Goal: Task Accomplishment & Management: Complete application form

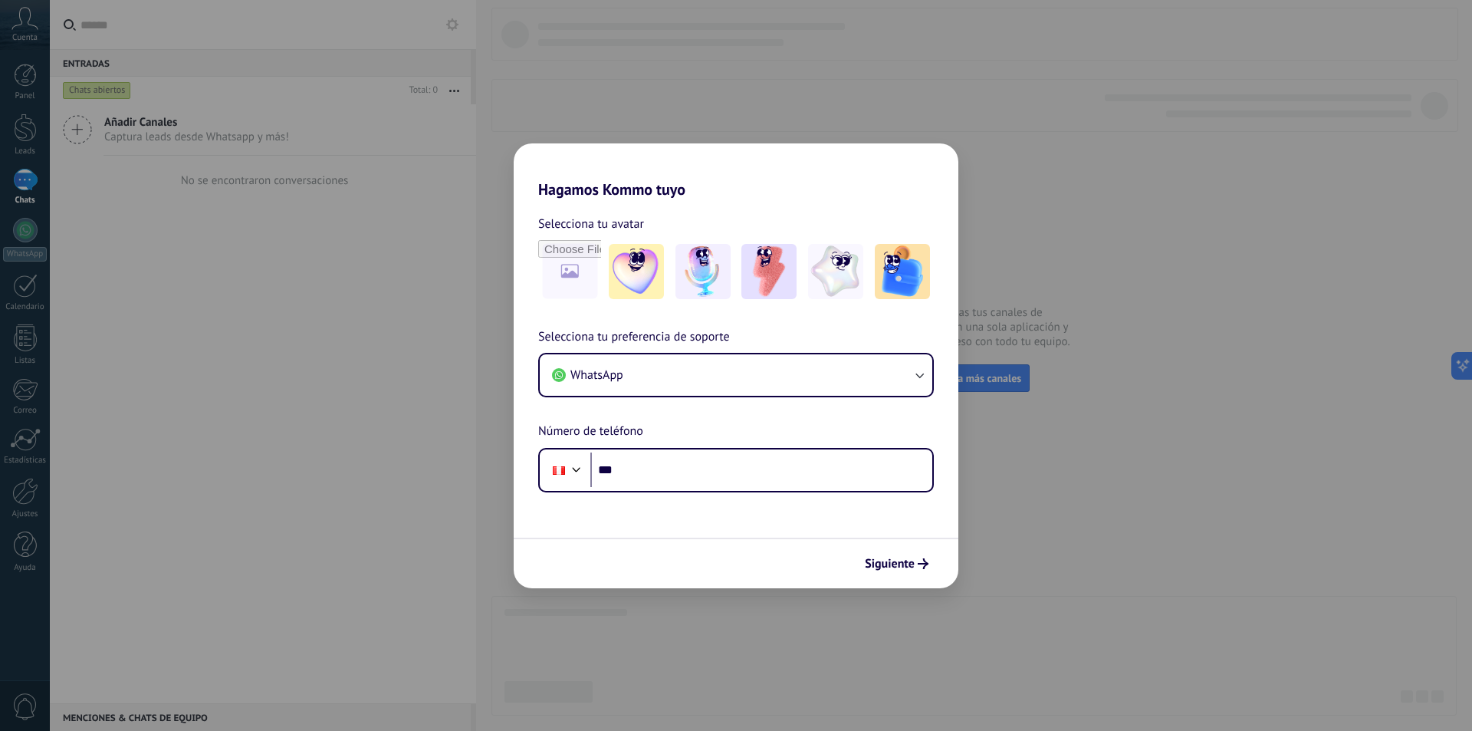
click at [1110, 534] on div "Hagamos Kommo tuyo Selecciona tu avatar Selecciona tu preferencia de soporte Wh…" at bounding box center [736, 365] width 1472 height 731
click at [894, 569] on span "Siguiente" at bounding box center [890, 563] width 50 height 11
click at [756, 465] on input "***" at bounding box center [761, 469] width 342 height 35
click at [1065, 210] on div "Hagamos Kommo tuyo Selecciona tu avatar Selecciona tu preferencia de soporte Wh…" at bounding box center [736, 365] width 1472 height 731
click at [21, 228] on div "Hagamos Kommo tuyo Selecciona tu avatar Selecciona tu preferencia de soporte Wh…" at bounding box center [736, 365] width 1472 height 731
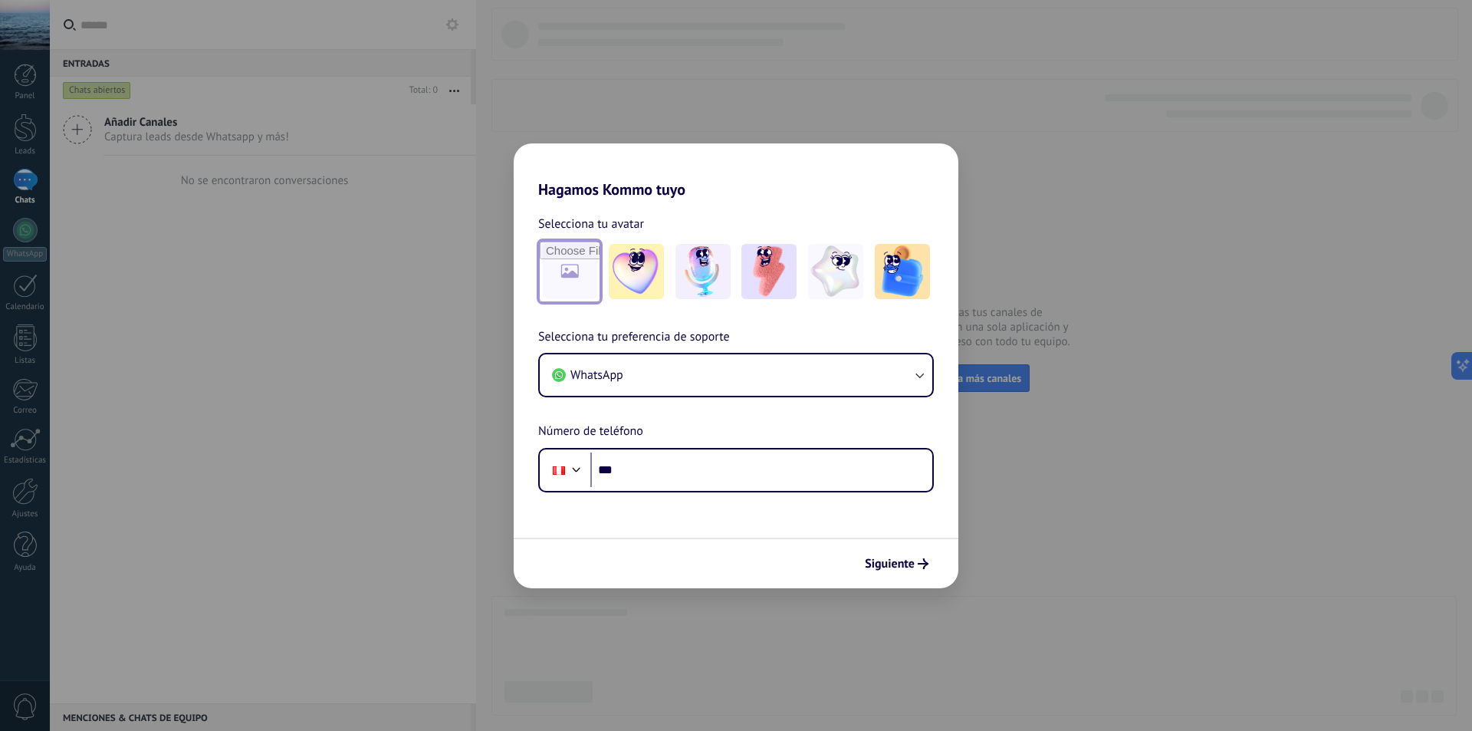
click at [592, 264] on input "file" at bounding box center [570, 271] width 60 height 60
click at [582, 275] on input "file" at bounding box center [570, 271] width 60 height 60
click at [651, 238] on div "Selecciona tu avatar" at bounding box center [736, 258] width 396 height 89
click at [645, 259] on img at bounding box center [636, 271] width 55 height 55
click at [688, 221] on link "Restablecer" at bounding box center [680, 223] width 61 height 15
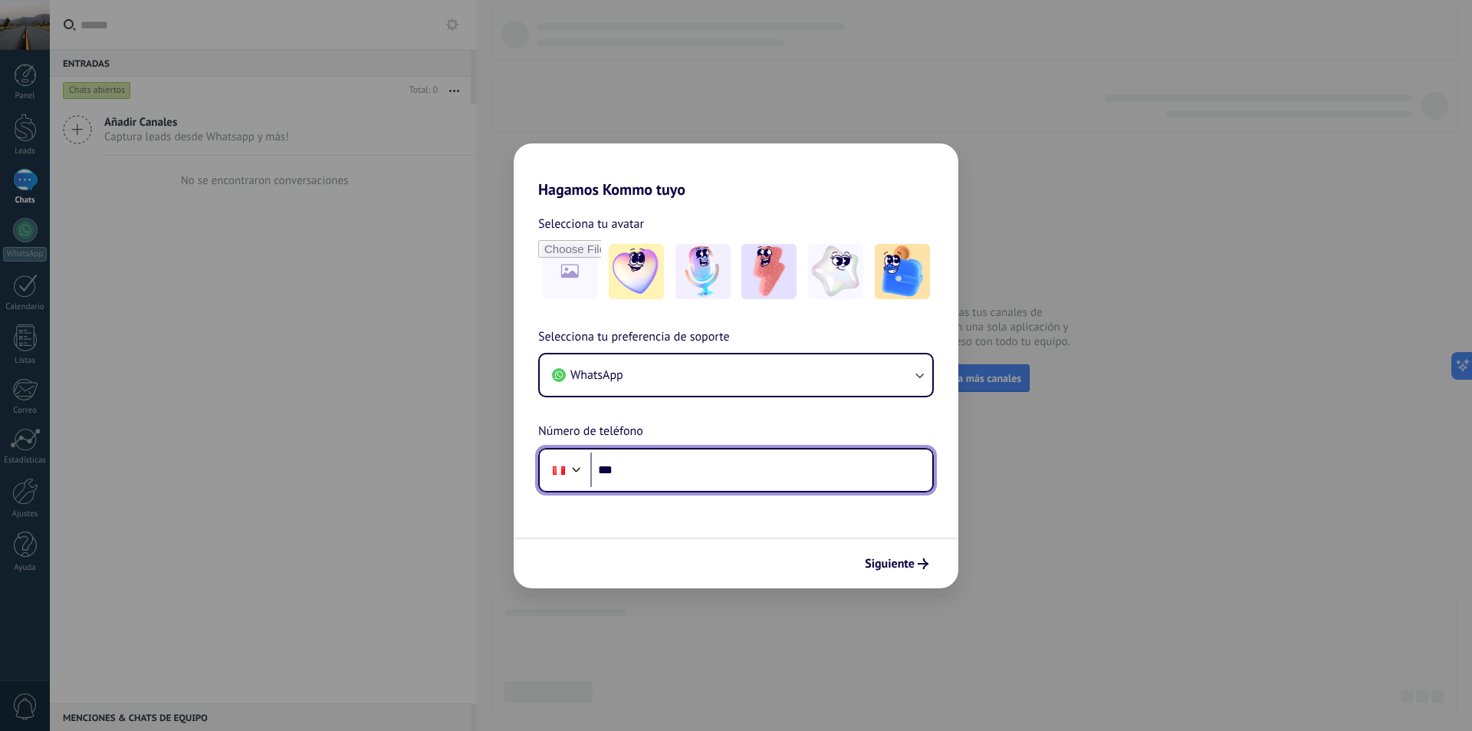
click at [672, 467] on input "***" at bounding box center [761, 469] width 342 height 35
type input "**********"
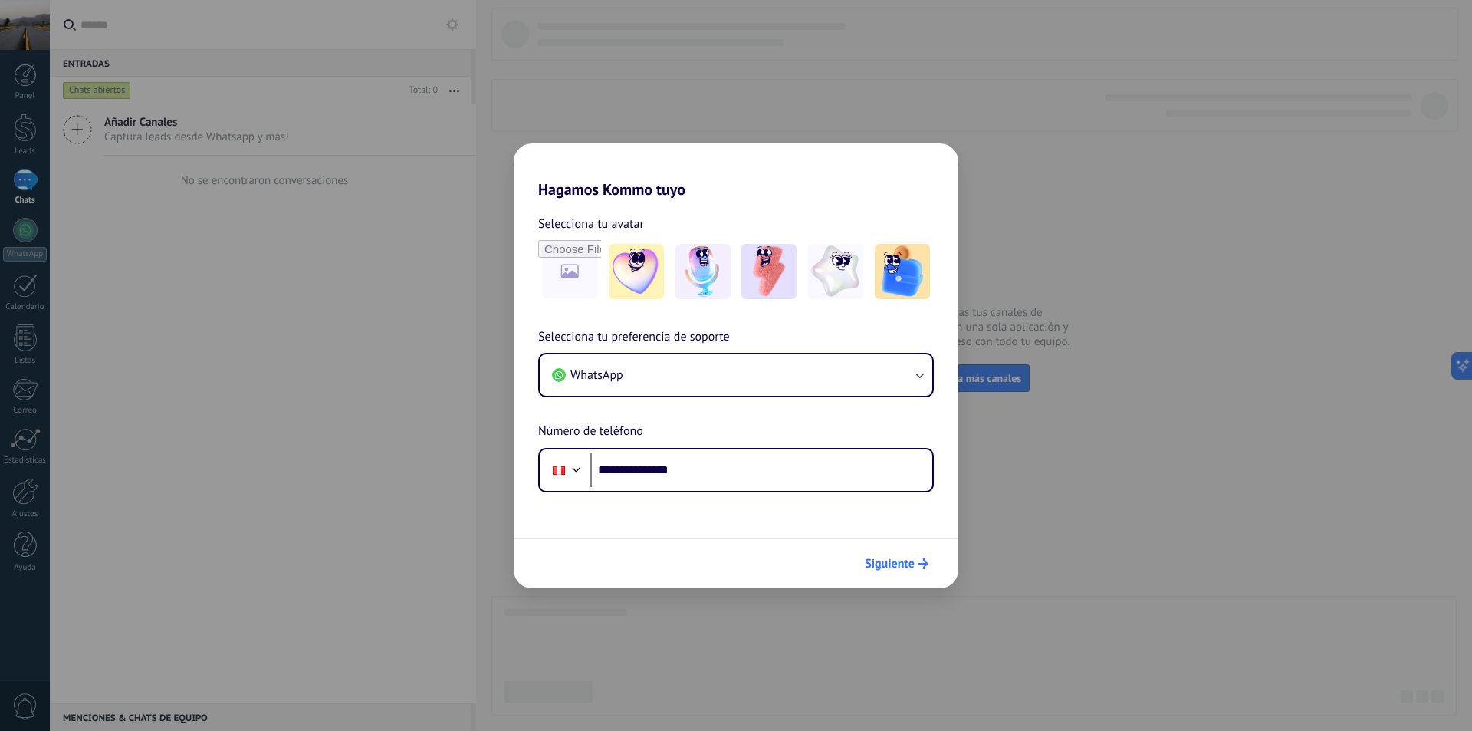
click at [875, 562] on span "Siguiente" at bounding box center [890, 563] width 50 height 11
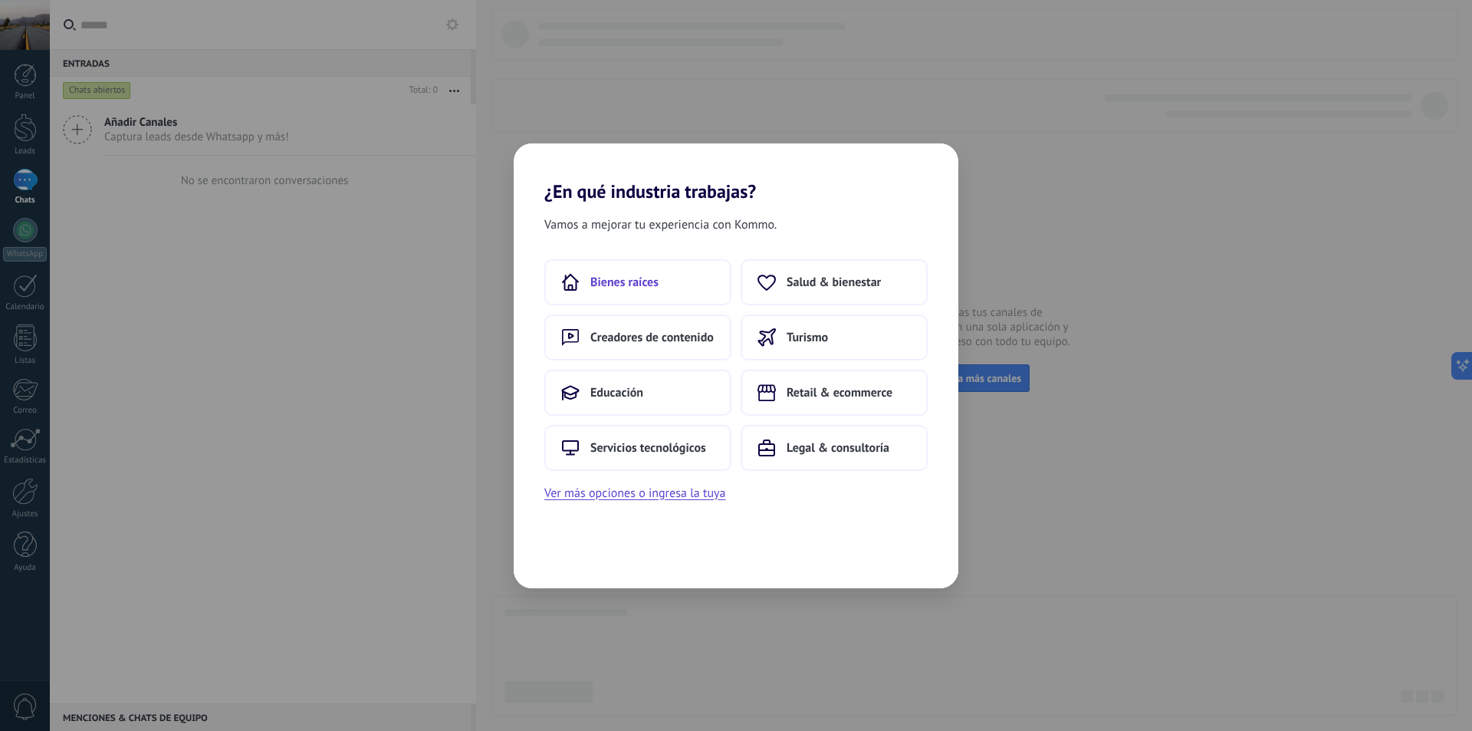
click at [614, 268] on button "Bienes raíces" at bounding box center [637, 282] width 187 height 46
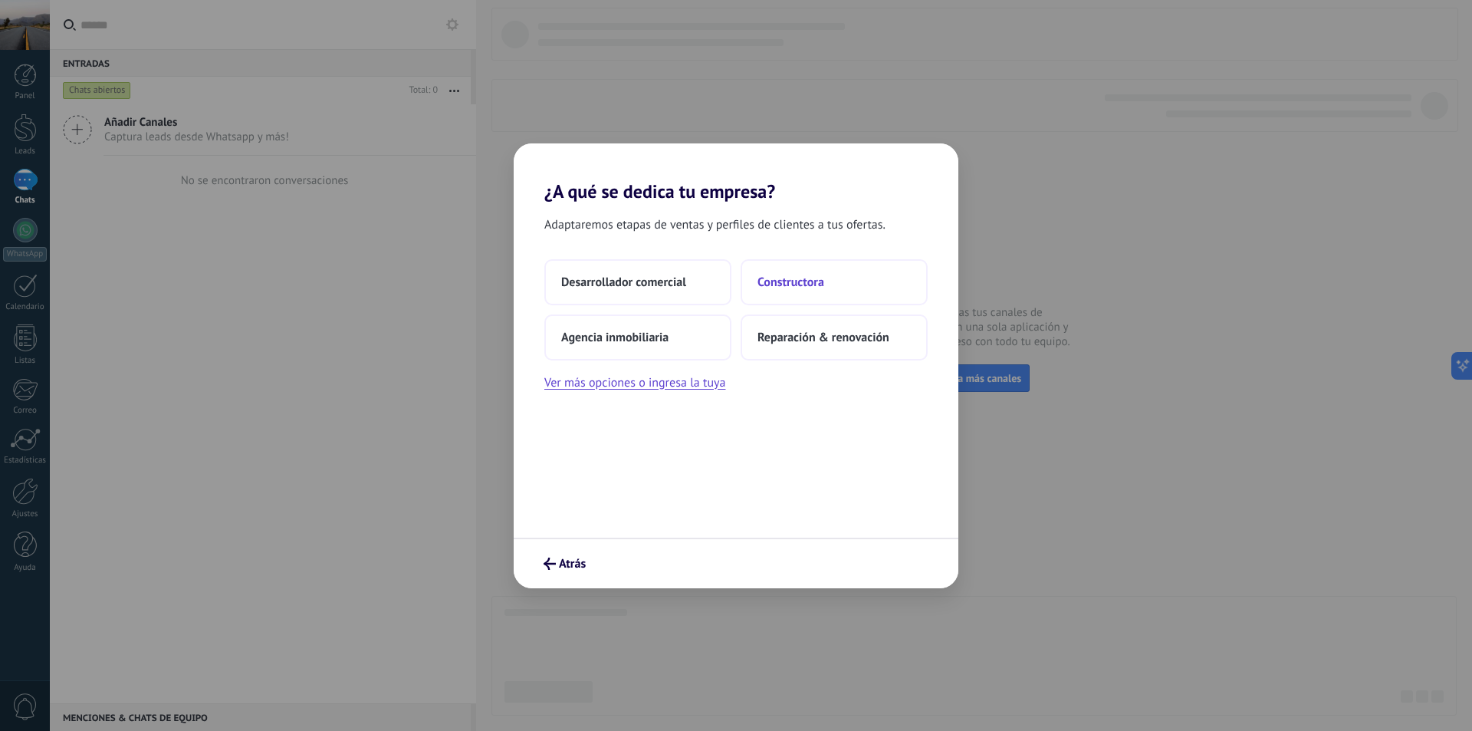
click at [767, 287] on span "Constructora" at bounding box center [790, 281] width 67 height 15
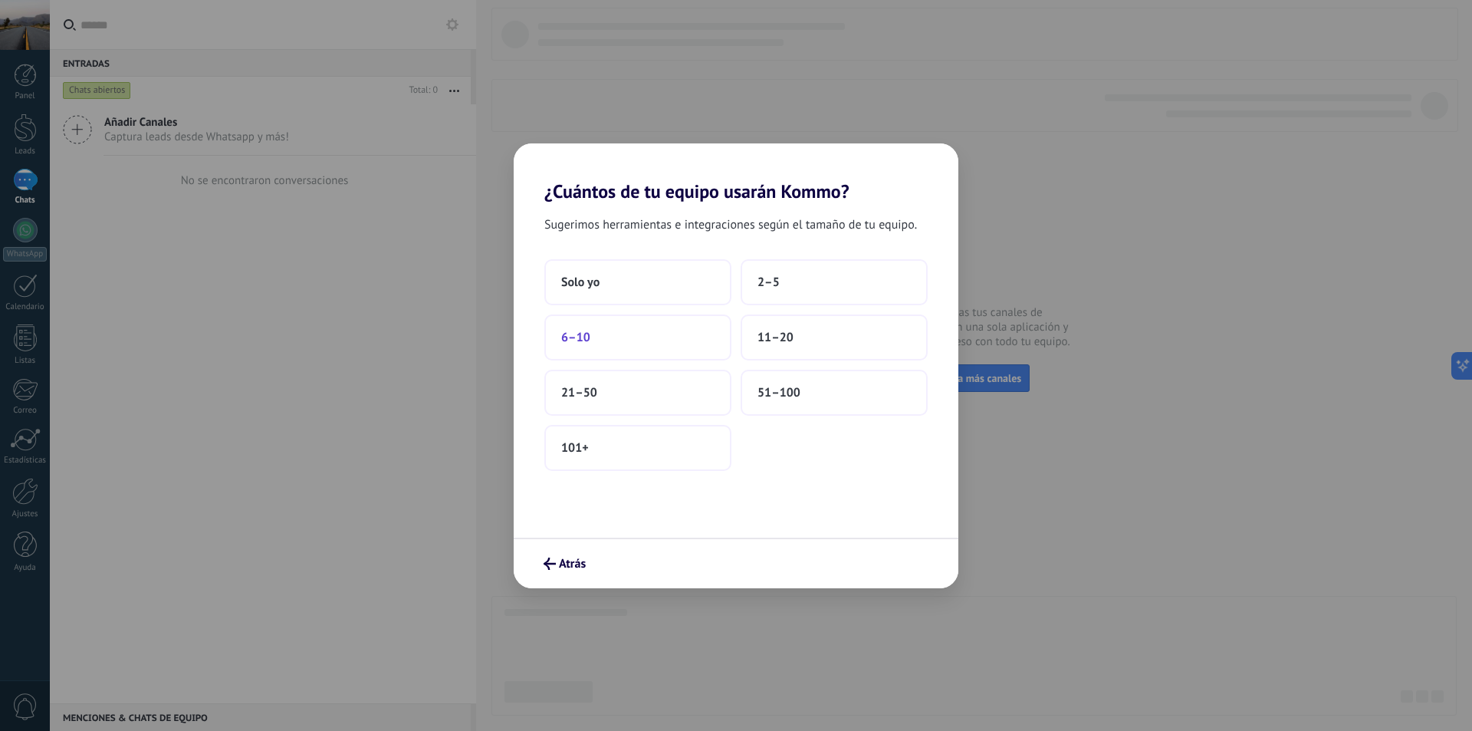
click at [595, 356] on button "6–10" at bounding box center [637, 337] width 187 height 46
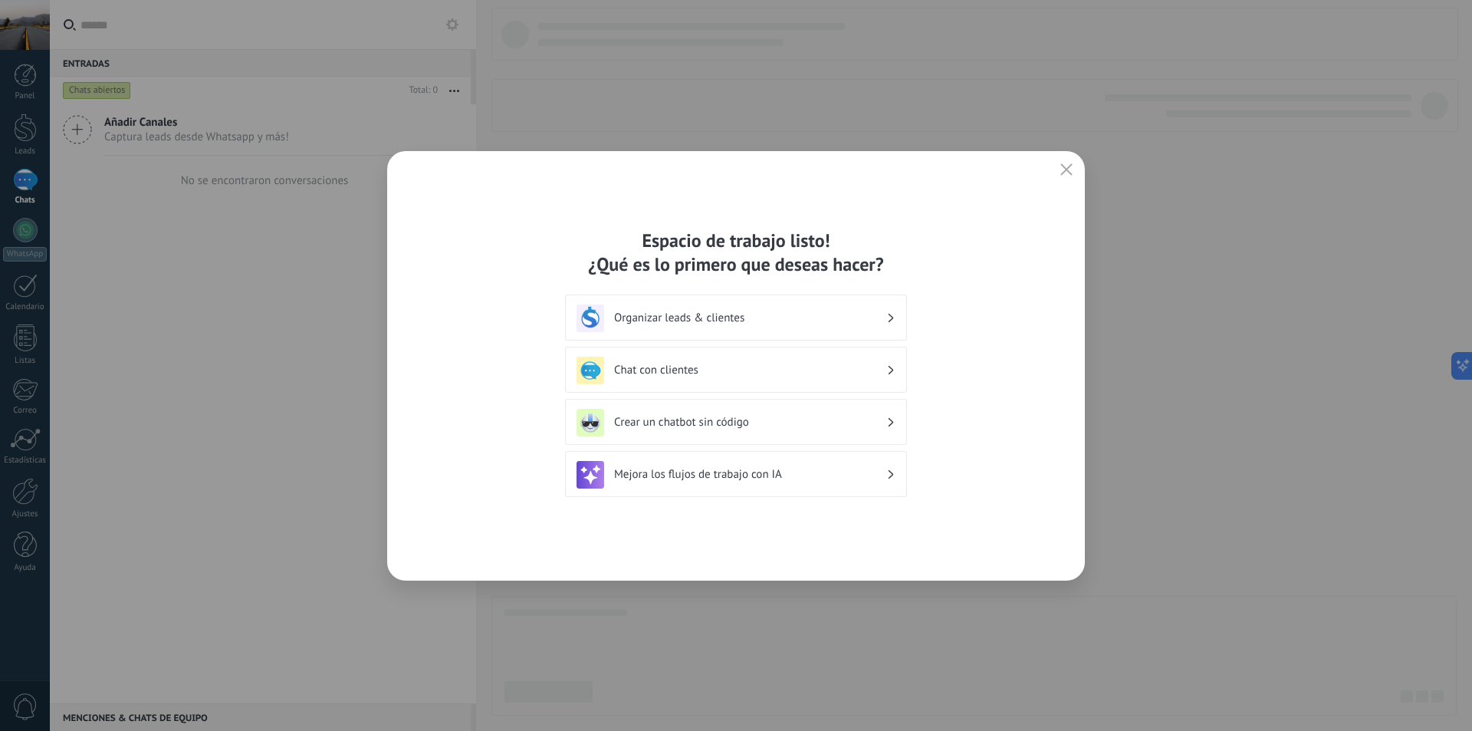
click at [699, 317] on h3 "Organizar leads & clientes" at bounding box center [750, 317] width 272 height 15
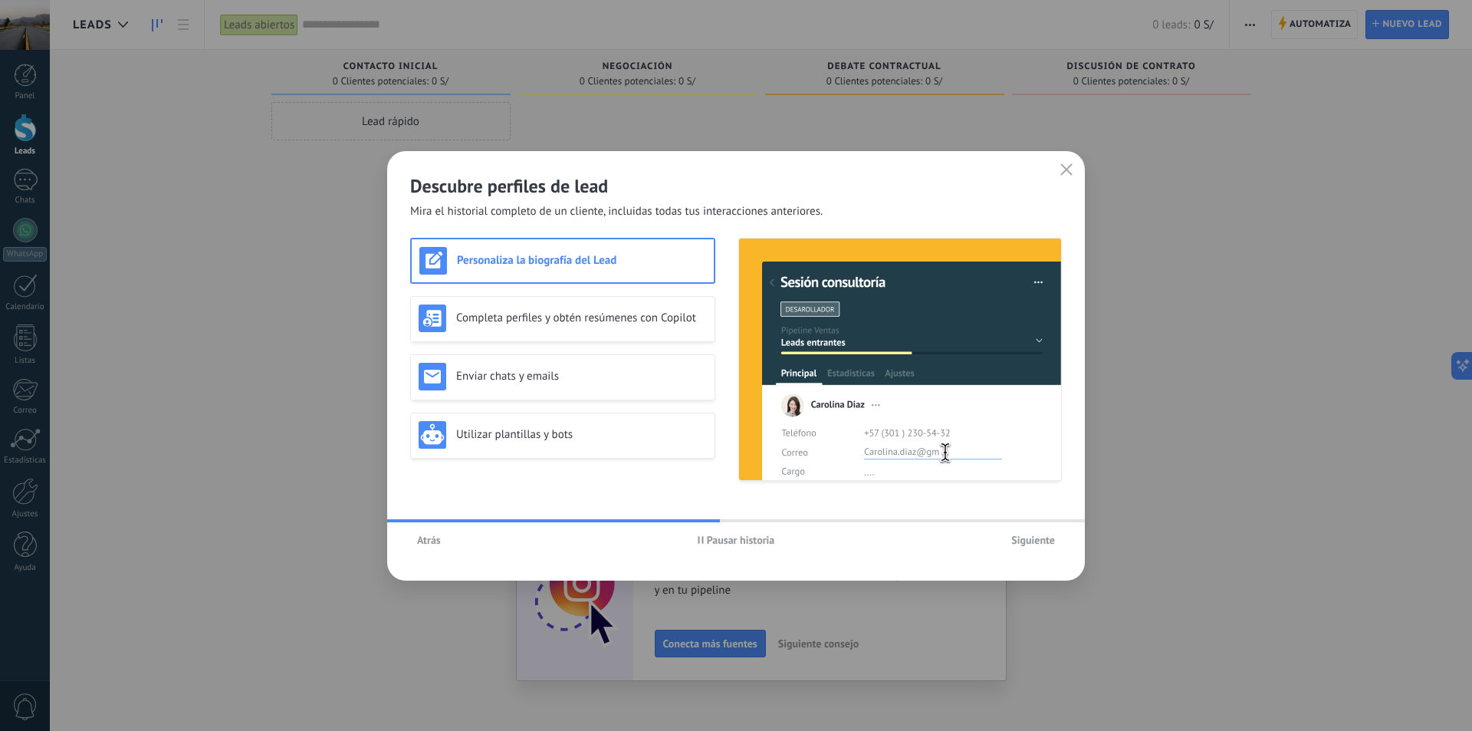
click at [1027, 537] on span "Siguiente" at bounding box center [1033, 539] width 44 height 11
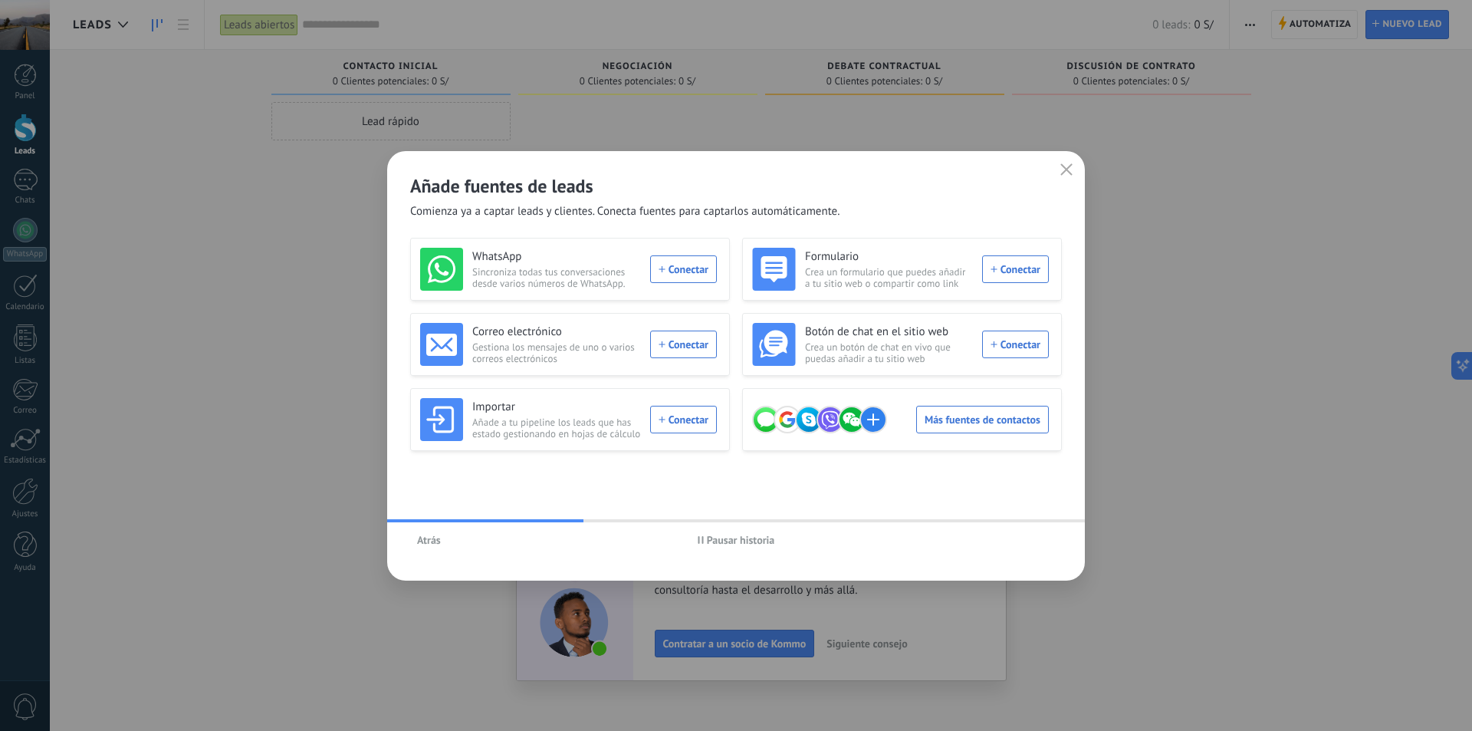
click at [1065, 169] on icon "button" at bounding box center [1066, 169] width 12 height 12
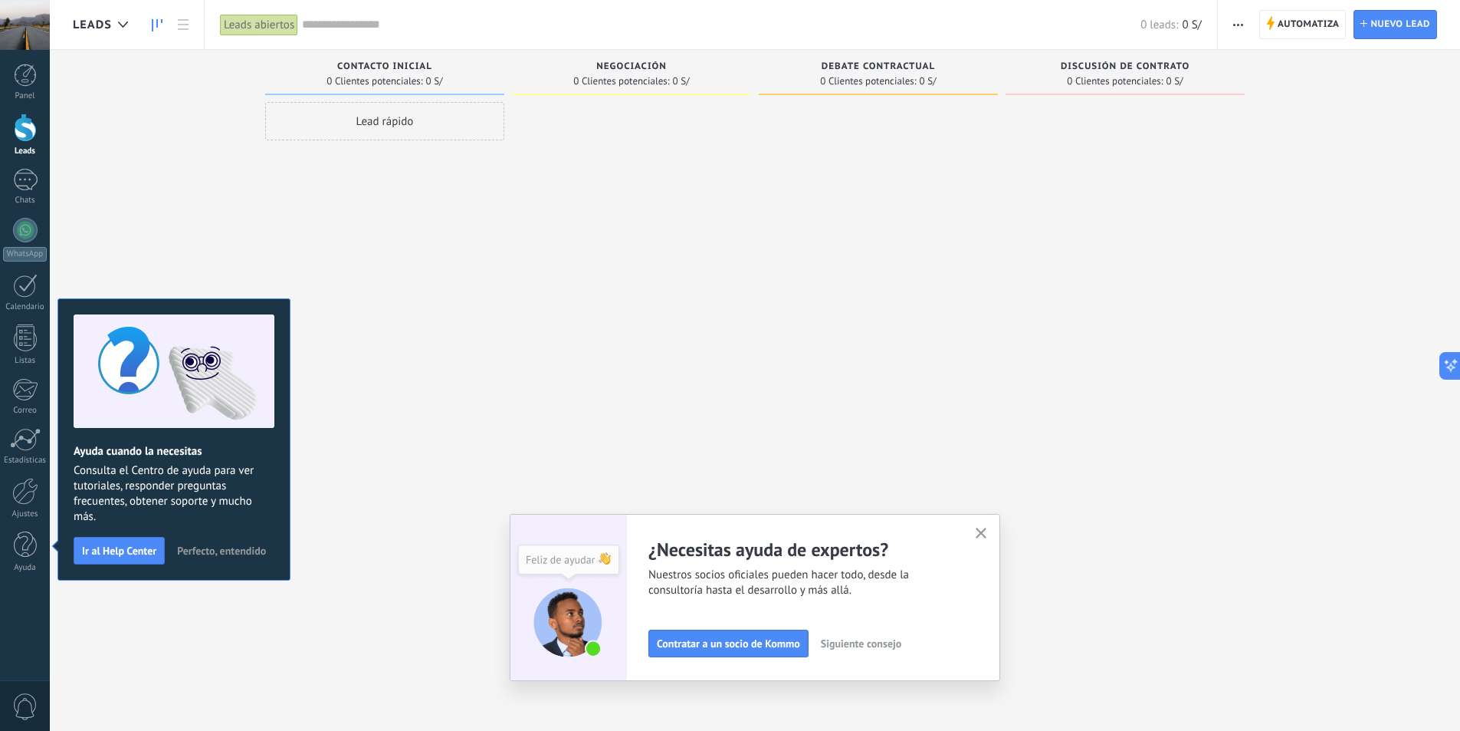
click at [222, 551] on span "Perfecto, entendido" at bounding box center [221, 550] width 89 height 11
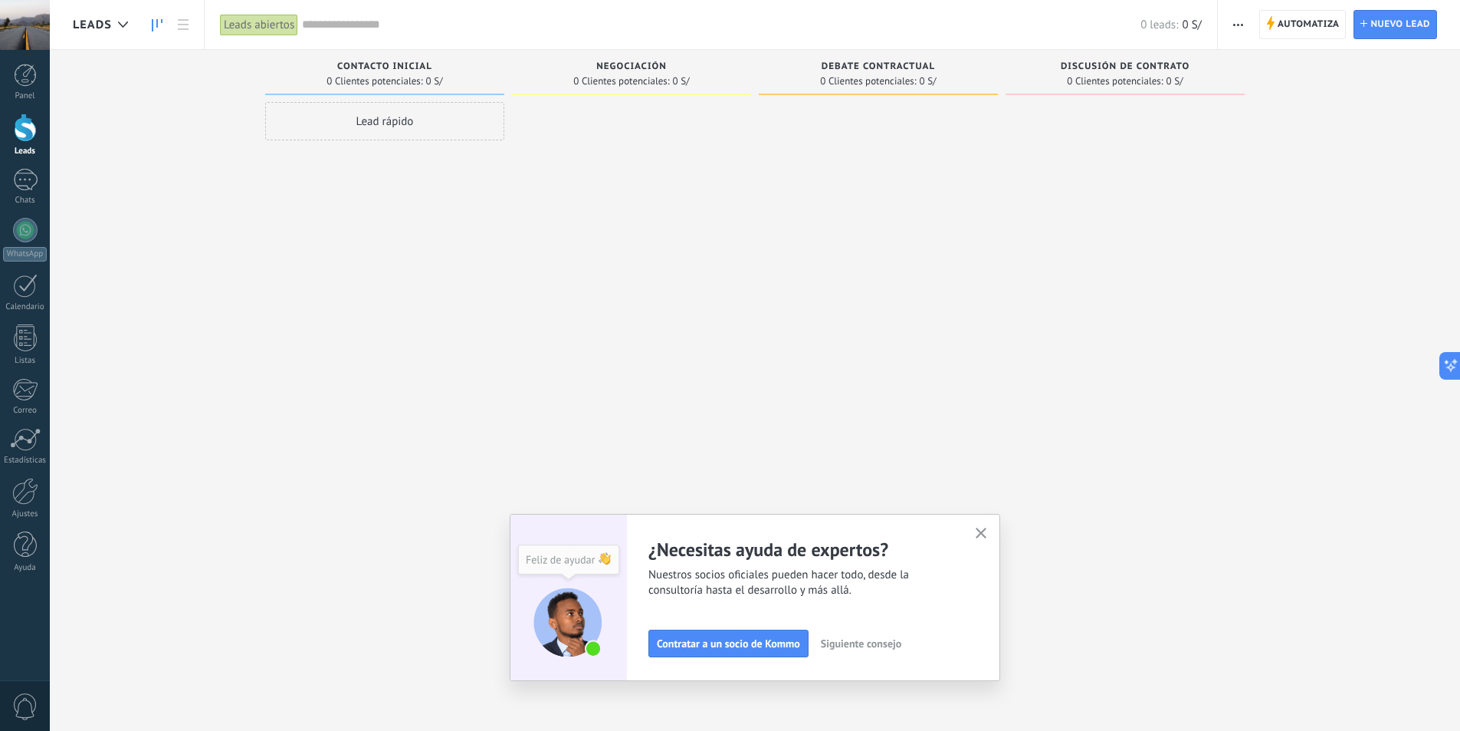
click at [547, 323] on div at bounding box center [631, 367] width 239 height 530
click at [991, 532] on button "button" at bounding box center [981, 534] width 19 height 21
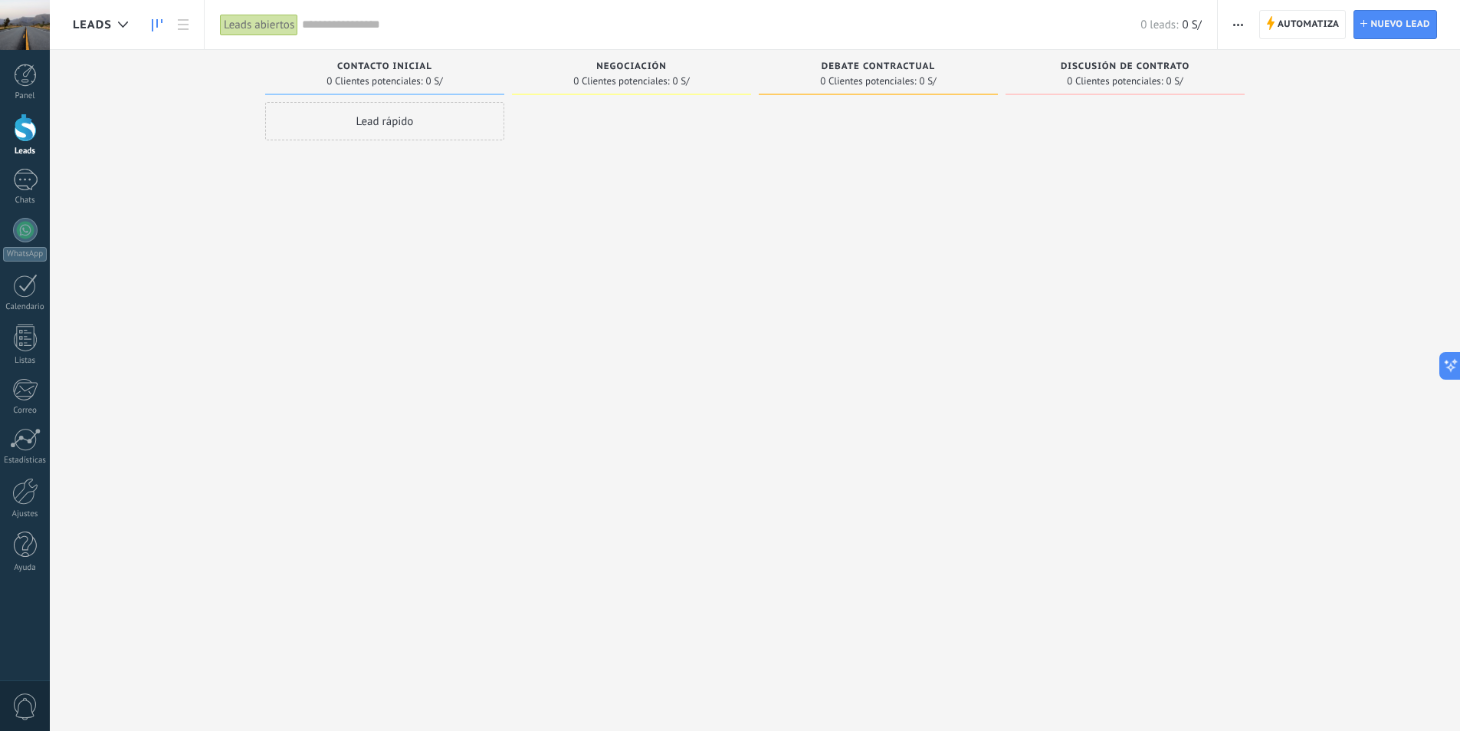
click at [401, 120] on div "Lead rápido" at bounding box center [384, 121] width 239 height 38
click at [652, 212] on div at bounding box center [631, 367] width 239 height 530
click at [353, 327] on span "Cancelar" at bounding box center [354, 327] width 39 height 14
click at [644, 50] on div "Negociación 0 Clientes potenciales: 0 S/" at bounding box center [631, 72] width 239 height 45
click at [643, 74] on div "Negociación" at bounding box center [632, 67] width 224 height 13
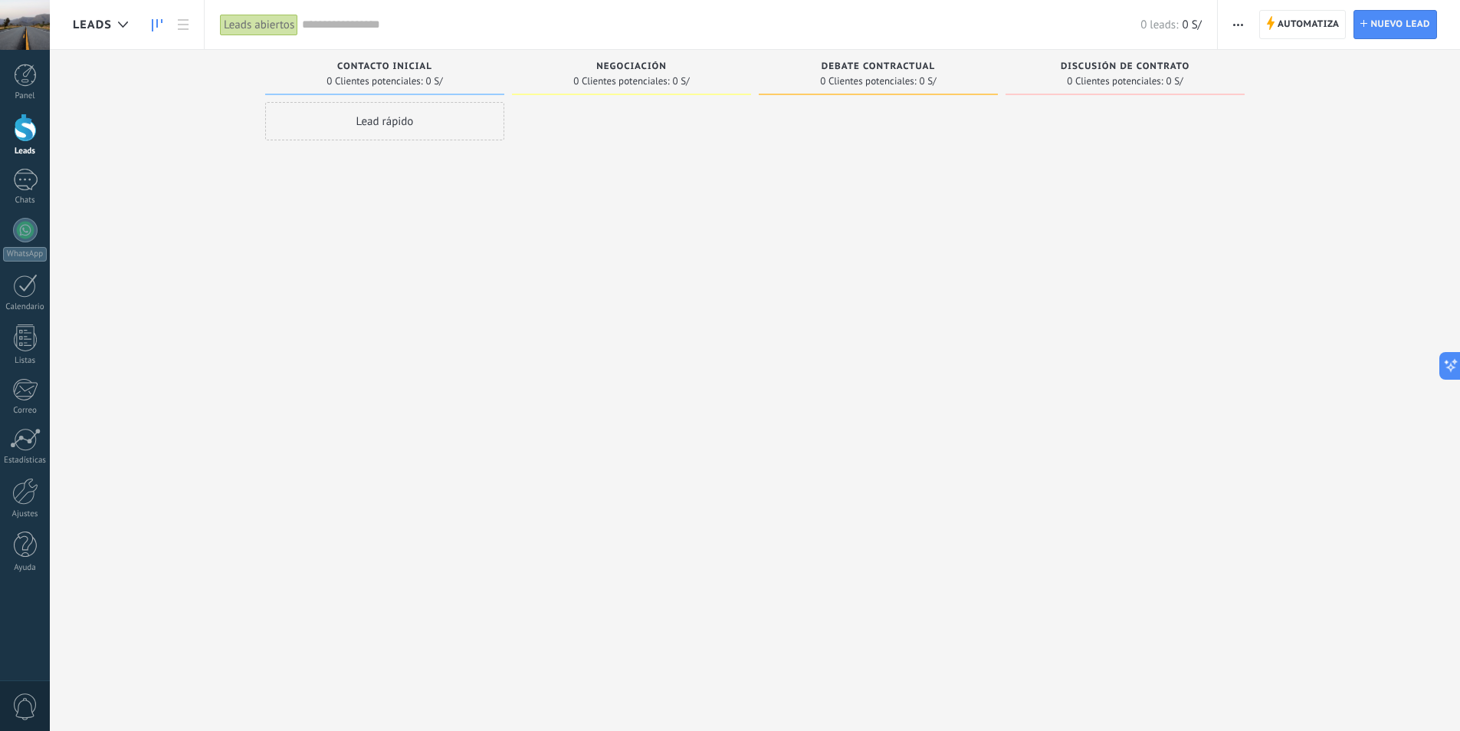
drag, startPoint x: 622, startPoint y: 95, endPoint x: 447, endPoint y: 127, distance: 177.7
click at [619, 97] on div "Negociación 0 Clientes potenciales: 0 S/" at bounding box center [631, 76] width 239 height 52
click at [405, 127] on div "Lead rápido" at bounding box center [384, 121] width 239 height 38
click at [25, 137] on div at bounding box center [25, 127] width 23 height 28
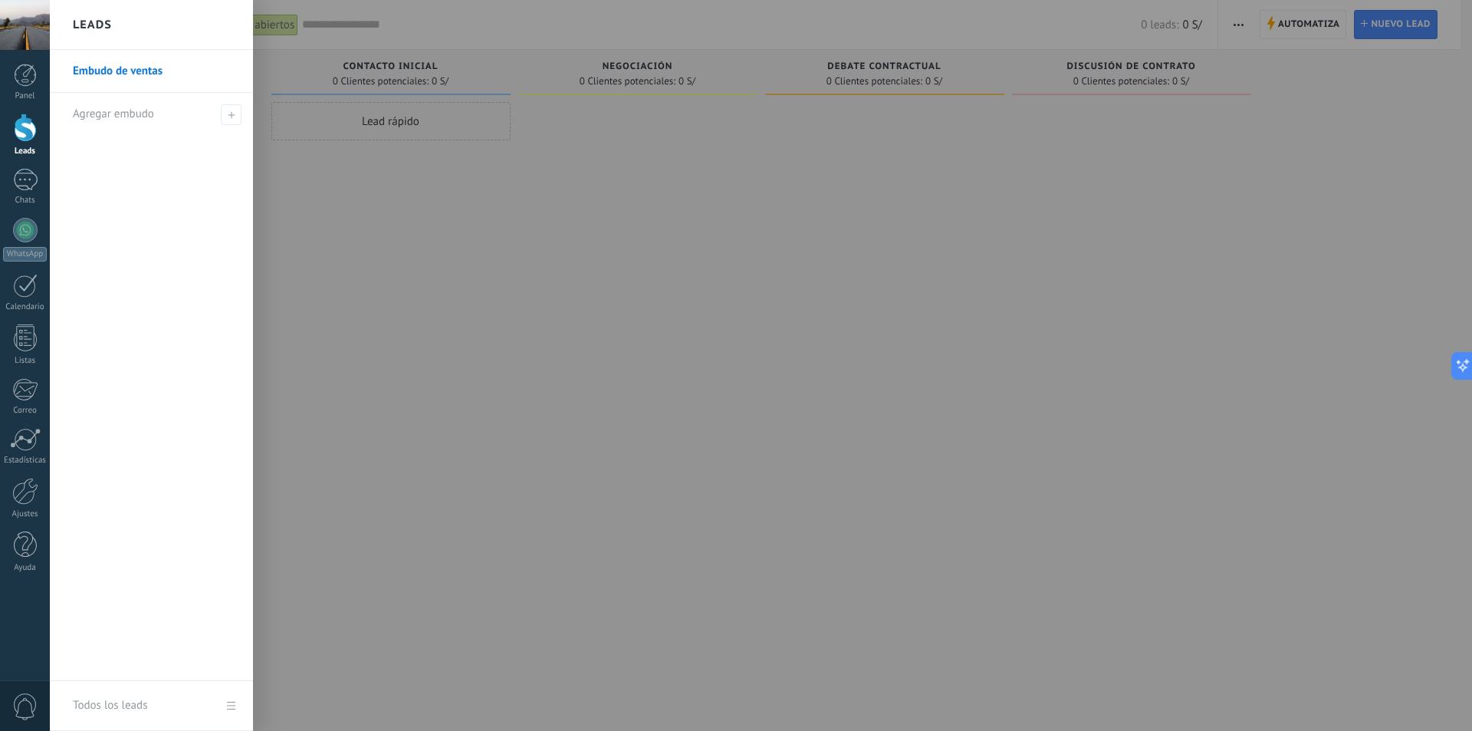
click at [137, 81] on link "Embudo de ventas" at bounding box center [155, 71] width 165 height 43
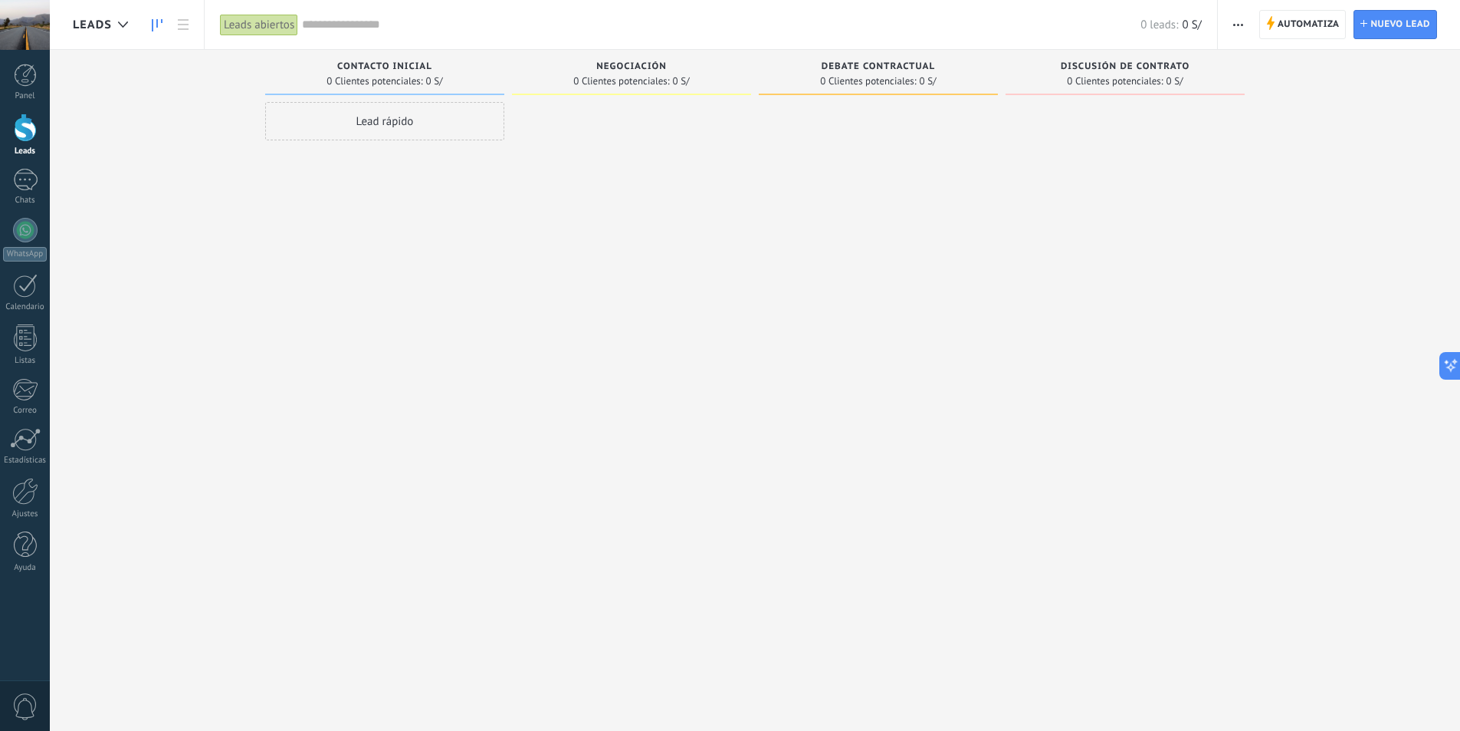
click at [27, 133] on div at bounding box center [25, 127] width 23 height 28
click at [350, 30] on input "text" at bounding box center [721, 25] width 839 height 16
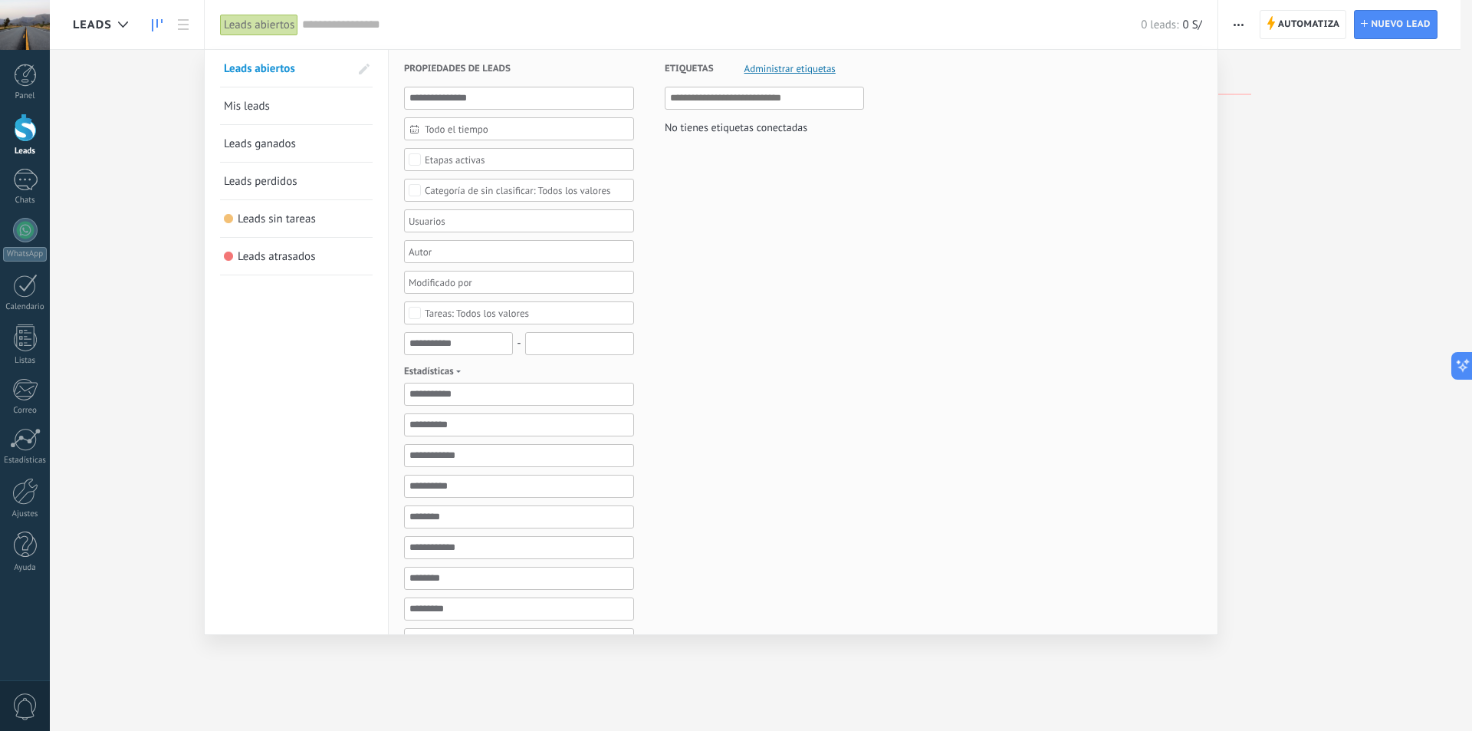
click at [243, 104] on span "Mis leads" at bounding box center [247, 106] width 46 height 15
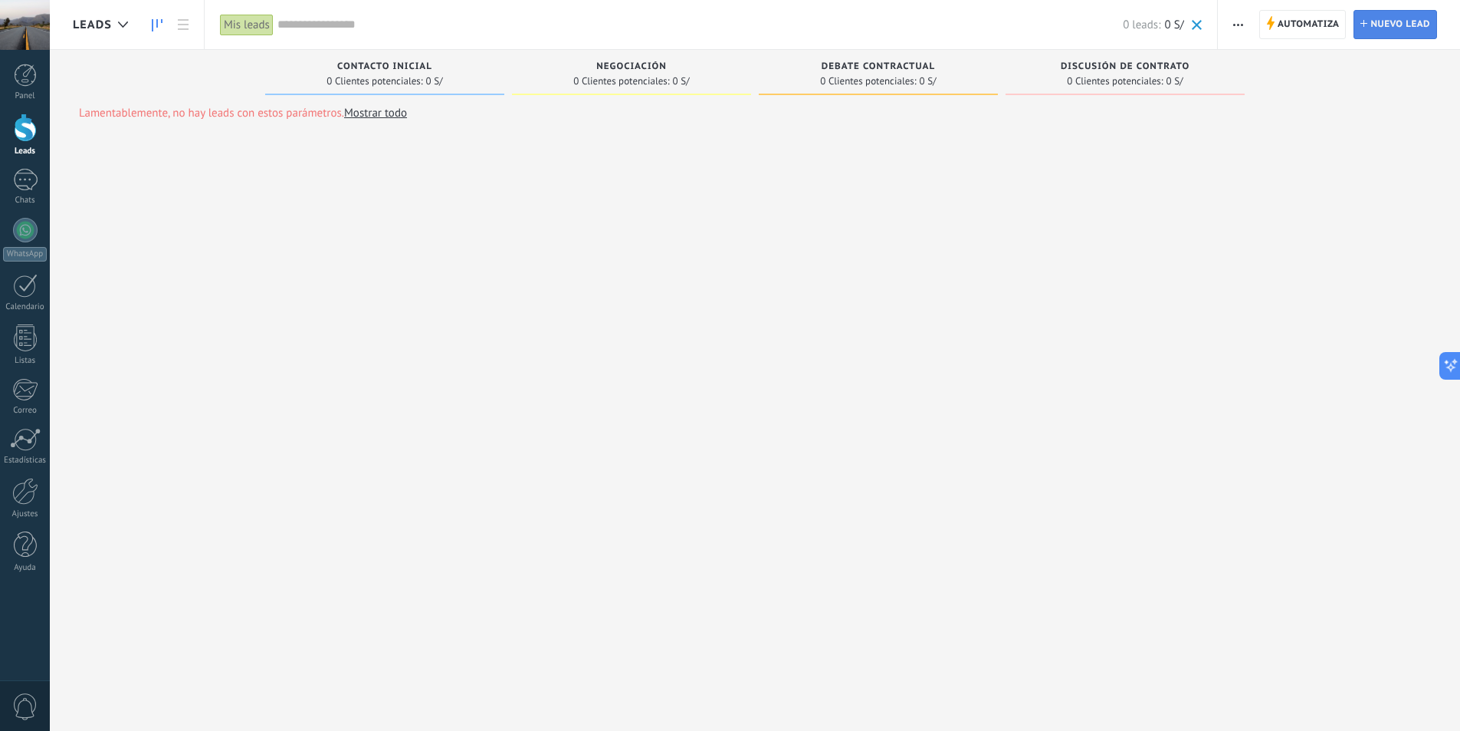
click at [1422, 23] on span "Nuevo lead" at bounding box center [1401, 25] width 60 height 28
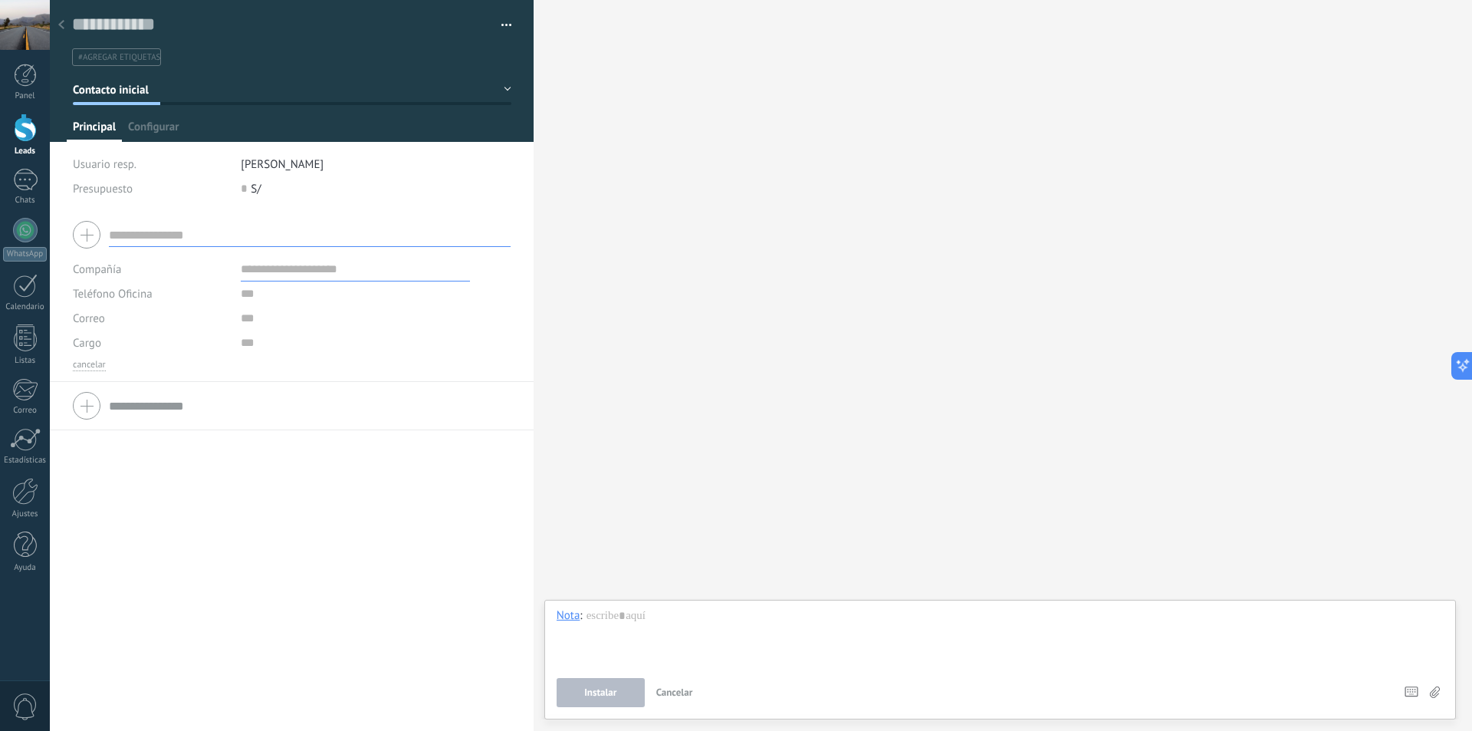
click at [320, 267] on input "text" at bounding box center [355, 269] width 229 height 25
click at [179, 241] on input "text" at bounding box center [310, 234] width 402 height 25
drag, startPoint x: 262, startPoint y: 311, endPoint x: 265, endPoint y: 300, distance: 11.2
click at [262, 309] on input "text" at bounding box center [355, 318] width 229 height 25
drag, startPoint x: 258, startPoint y: 338, endPoint x: 261, endPoint y: 351, distance: 13.2
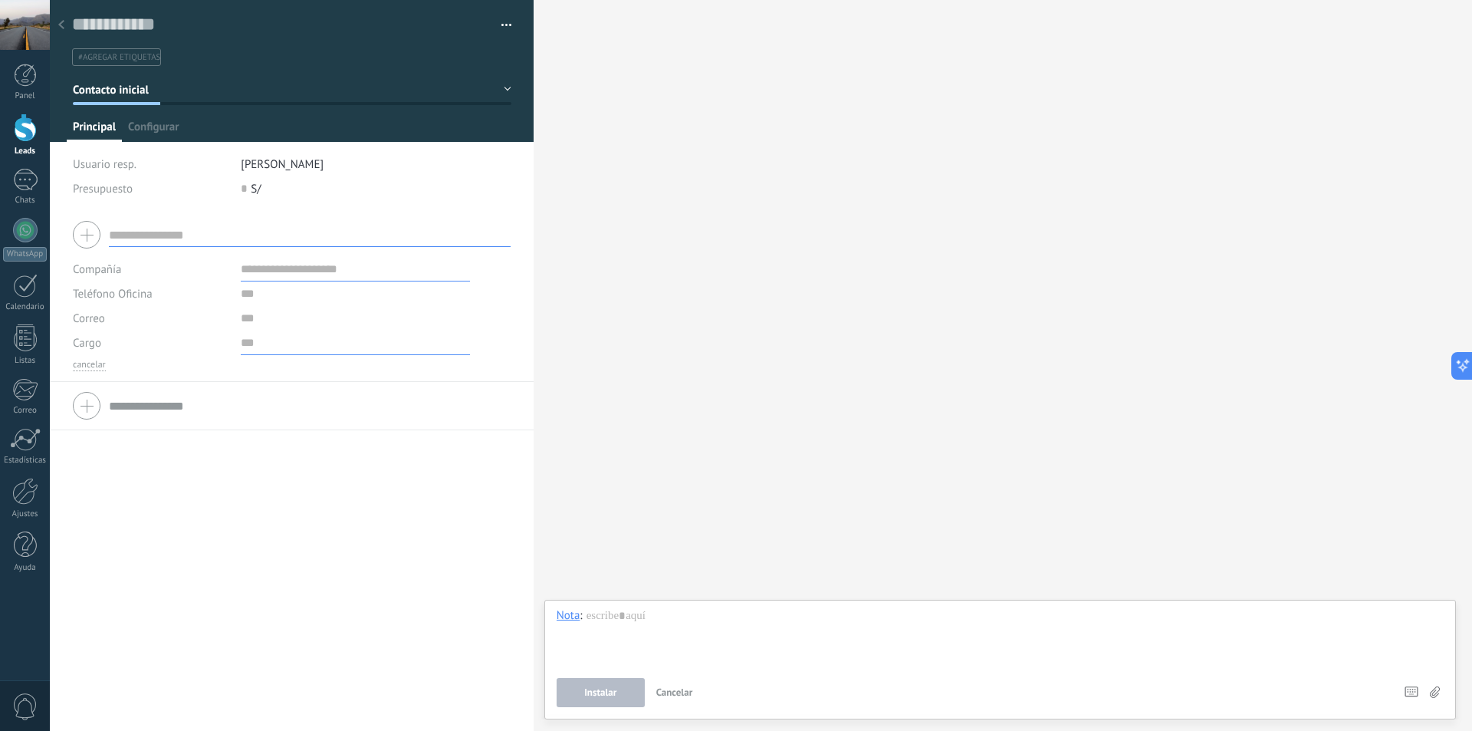
click at [258, 339] on input "text" at bounding box center [355, 342] width 229 height 25
click at [695, 166] on div "Buscar Carga más Participantes: 0 Agregar usuario Bots: 0" at bounding box center [1003, 365] width 938 height 731
click at [57, 26] on div at bounding box center [61, 26] width 21 height 30
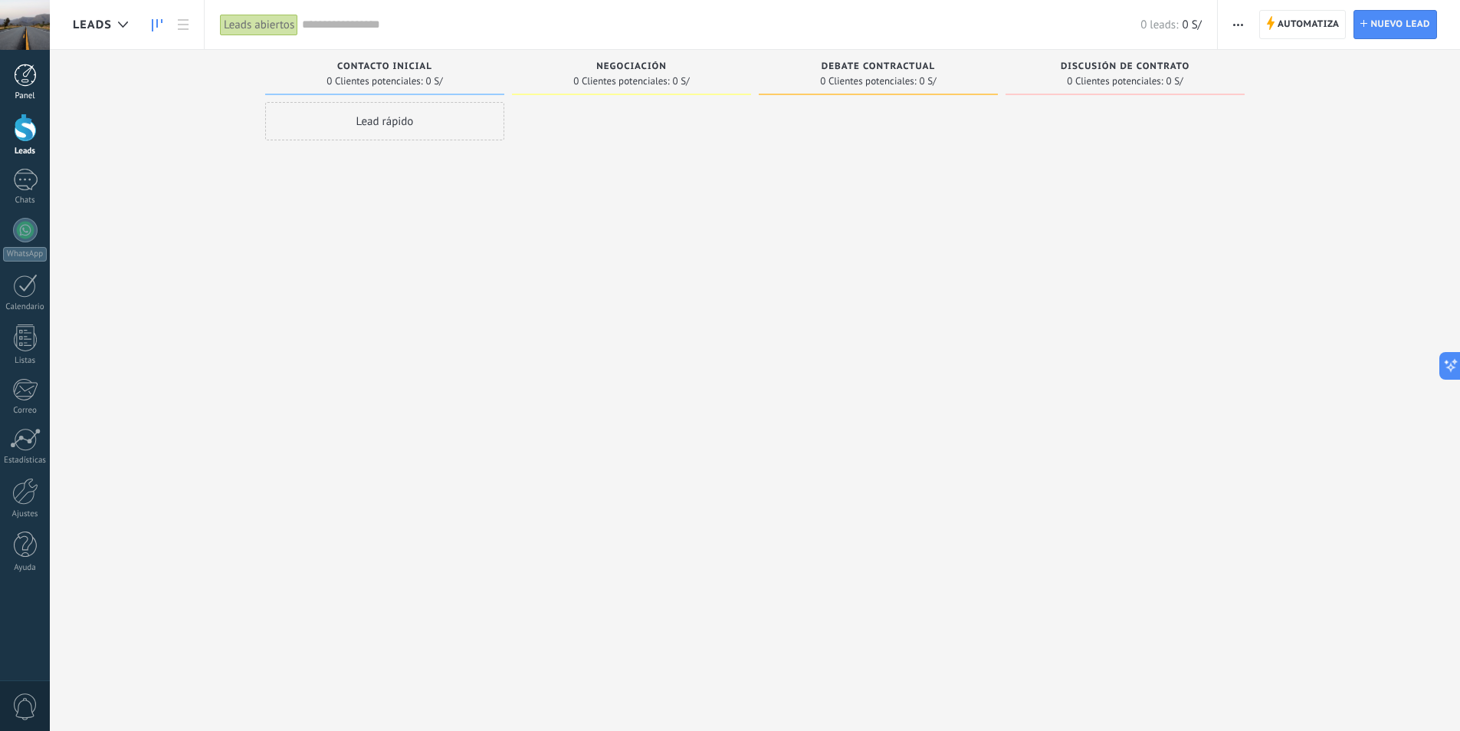
click at [21, 80] on div at bounding box center [25, 75] width 23 height 23
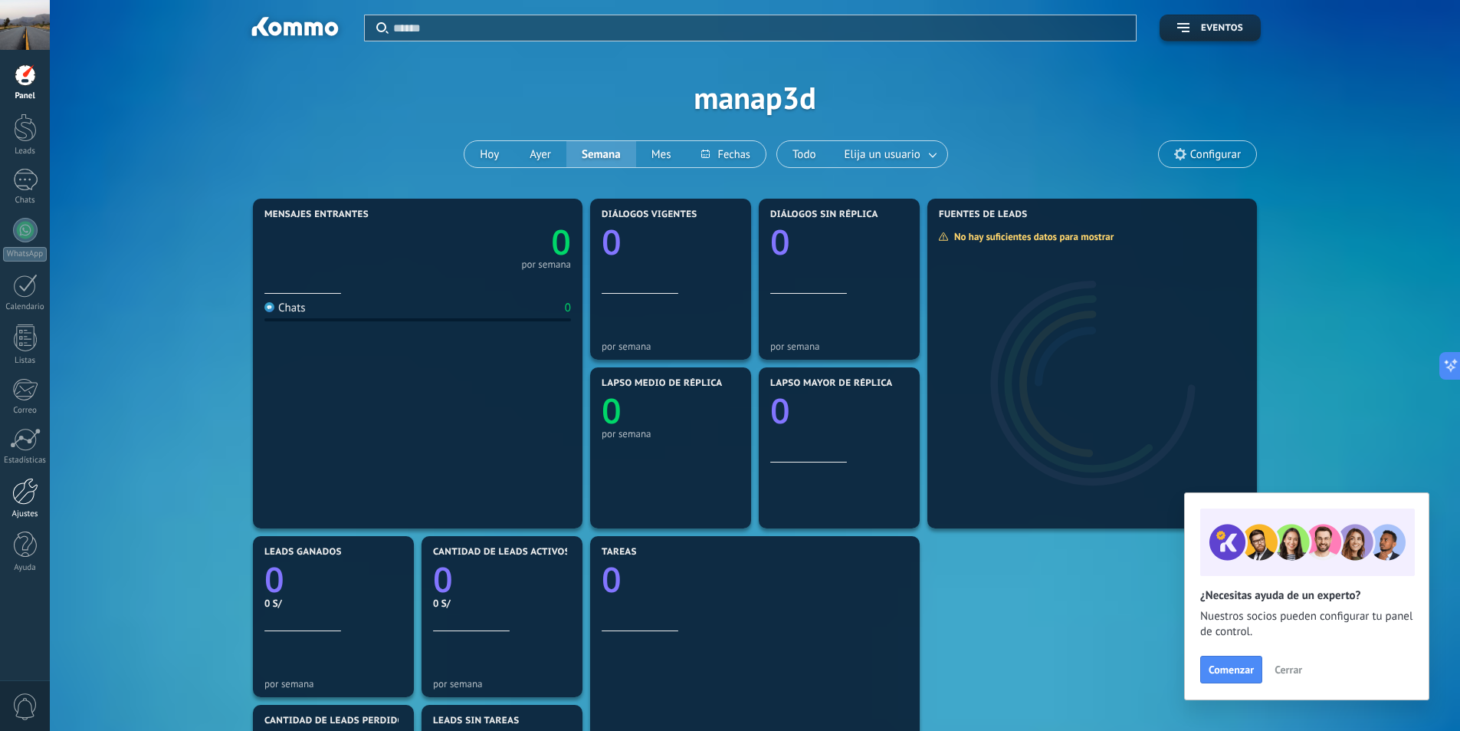
drag, startPoint x: 23, startPoint y: 494, endPoint x: 44, endPoint y: 489, distance: 22.0
click at [24, 494] on div at bounding box center [25, 491] width 26 height 27
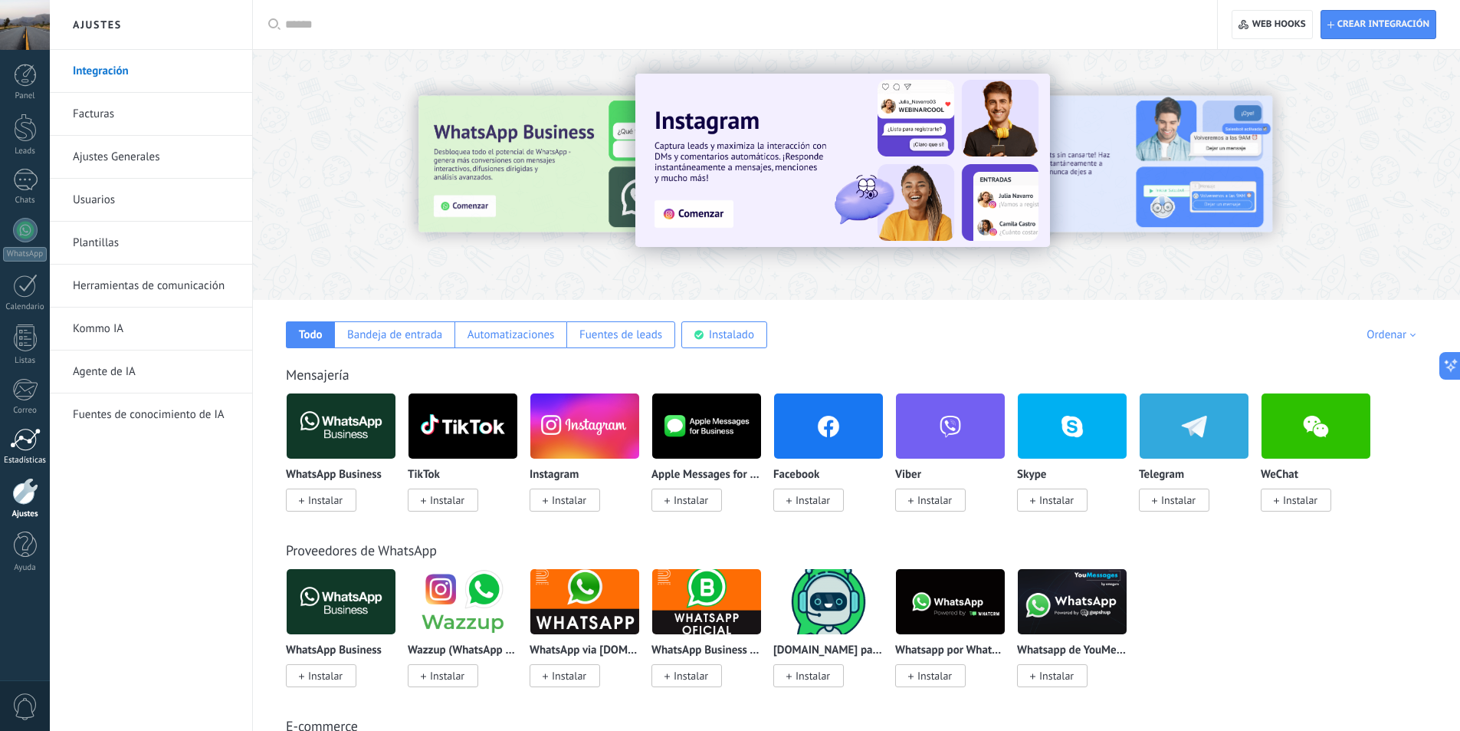
click at [31, 442] on div at bounding box center [25, 439] width 31 height 23
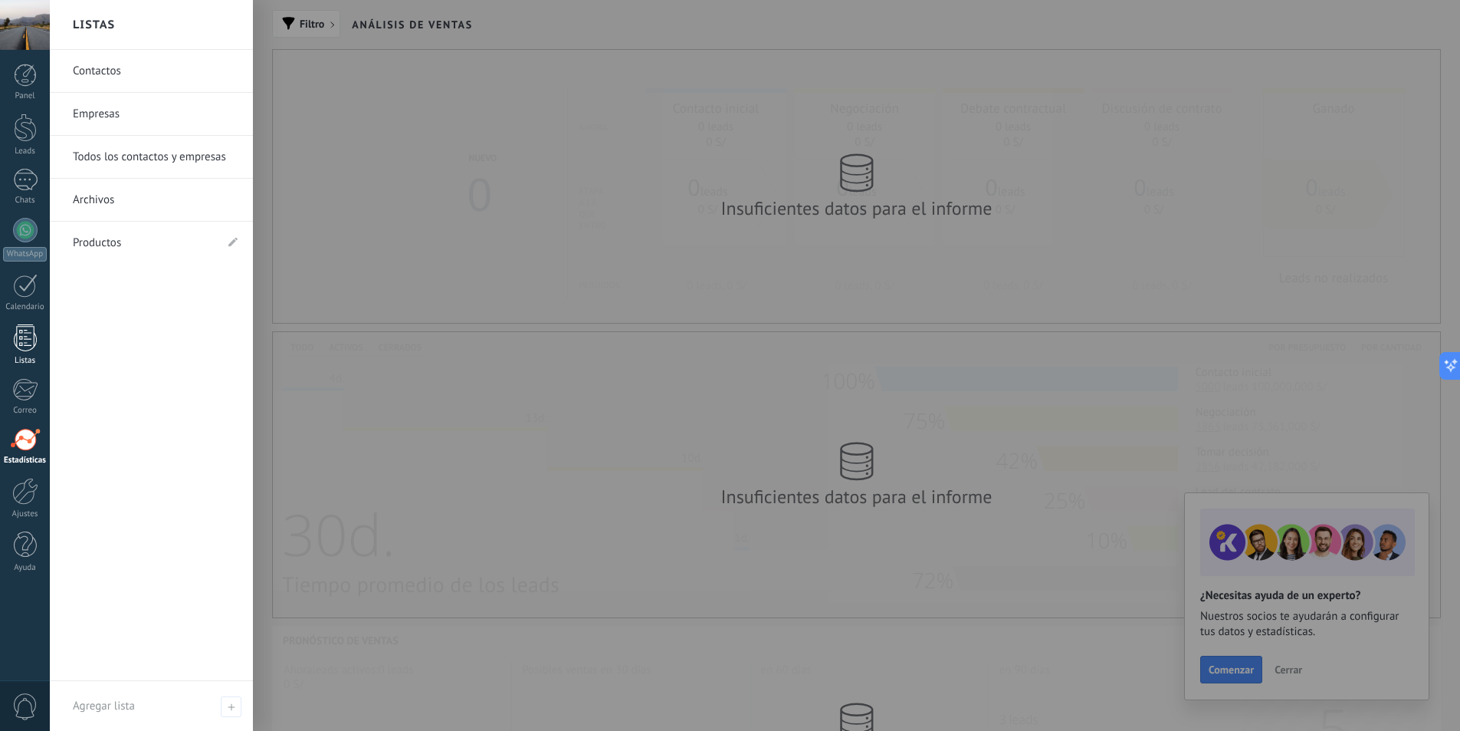
click at [23, 346] on div at bounding box center [25, 337] width 23 height 27
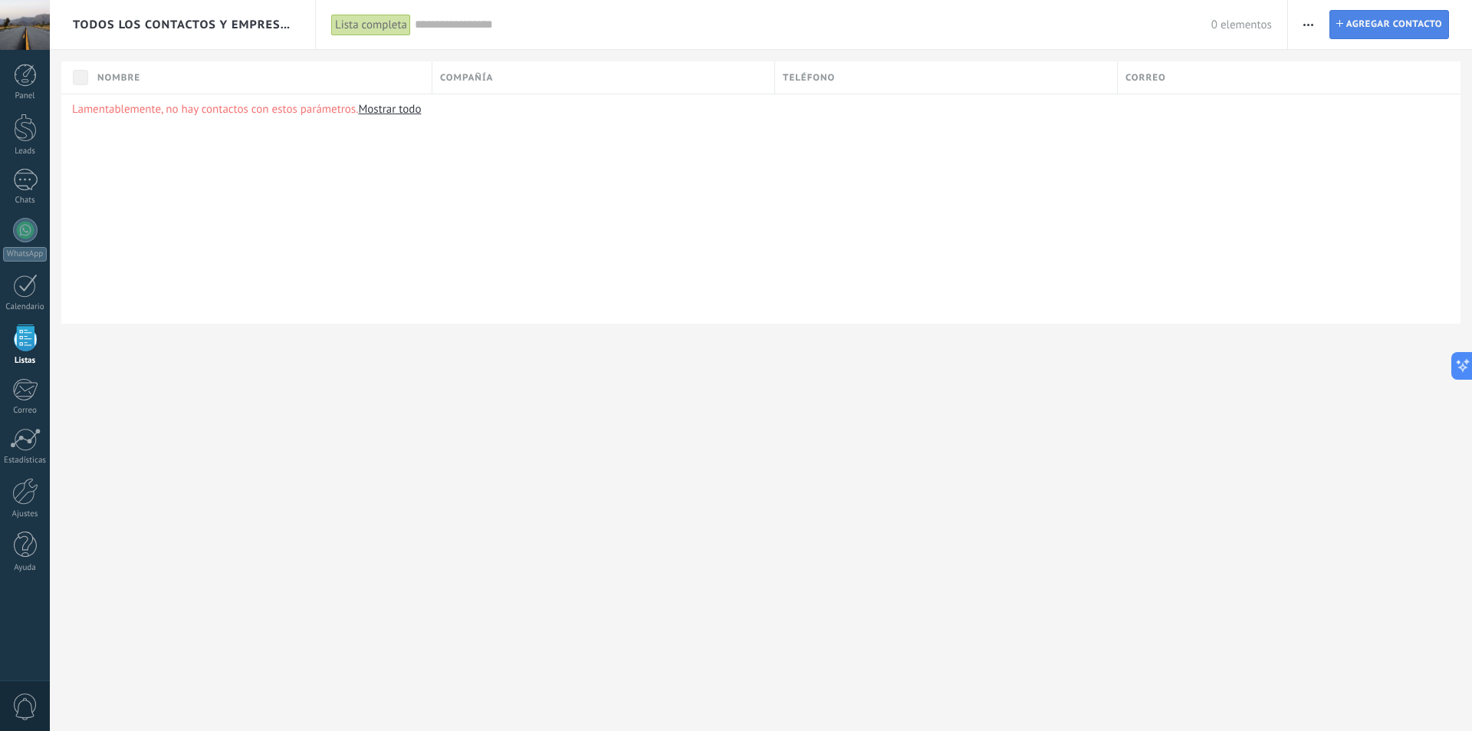
click at [1420, 29] on span "Agregar contacto" at bounding box center [1394, 25] width 96 height 28
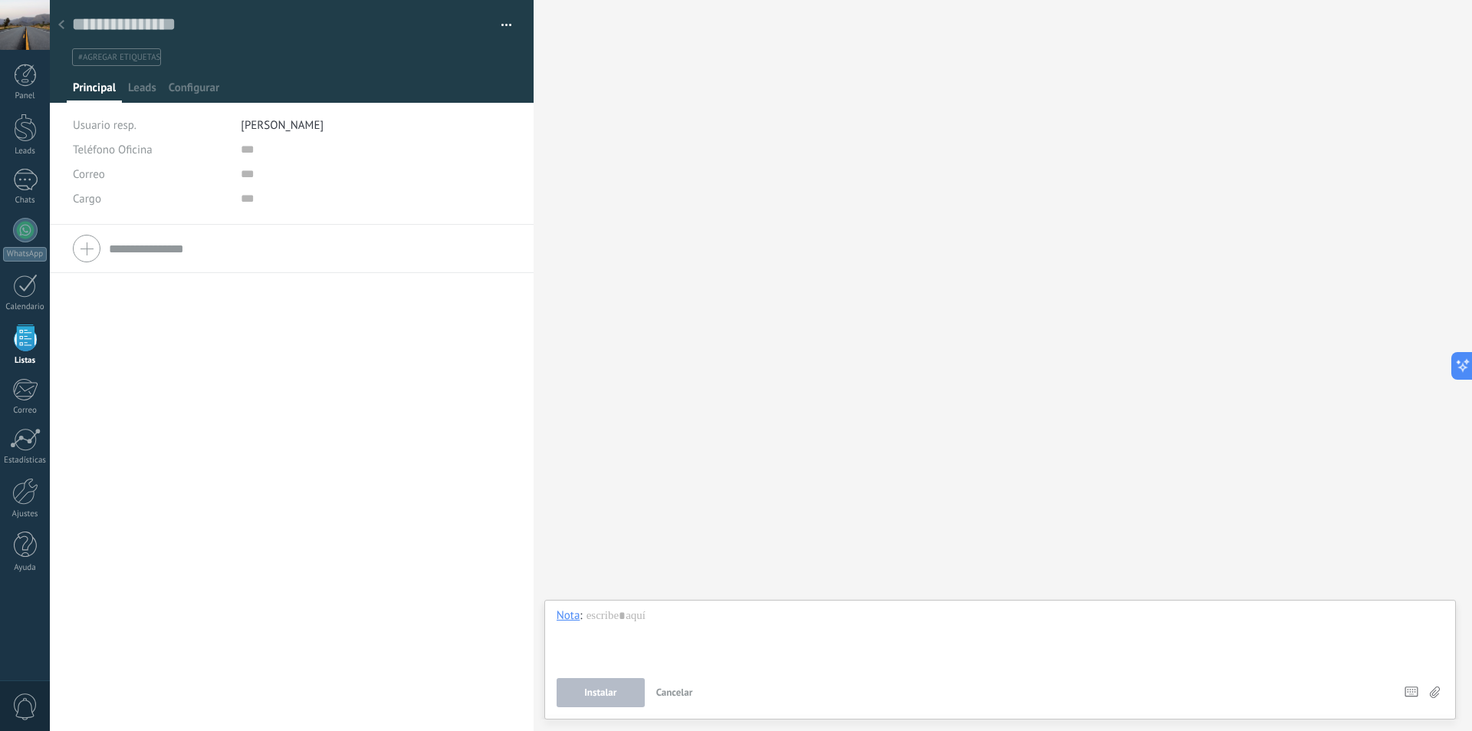
click at [852, 209] on div "Buscar Carga más Participantes:" at bounding box center [1003, 365] width 938 height 731
click at [62, 27] on use at bounding box center [61, 24] width 6 height 9
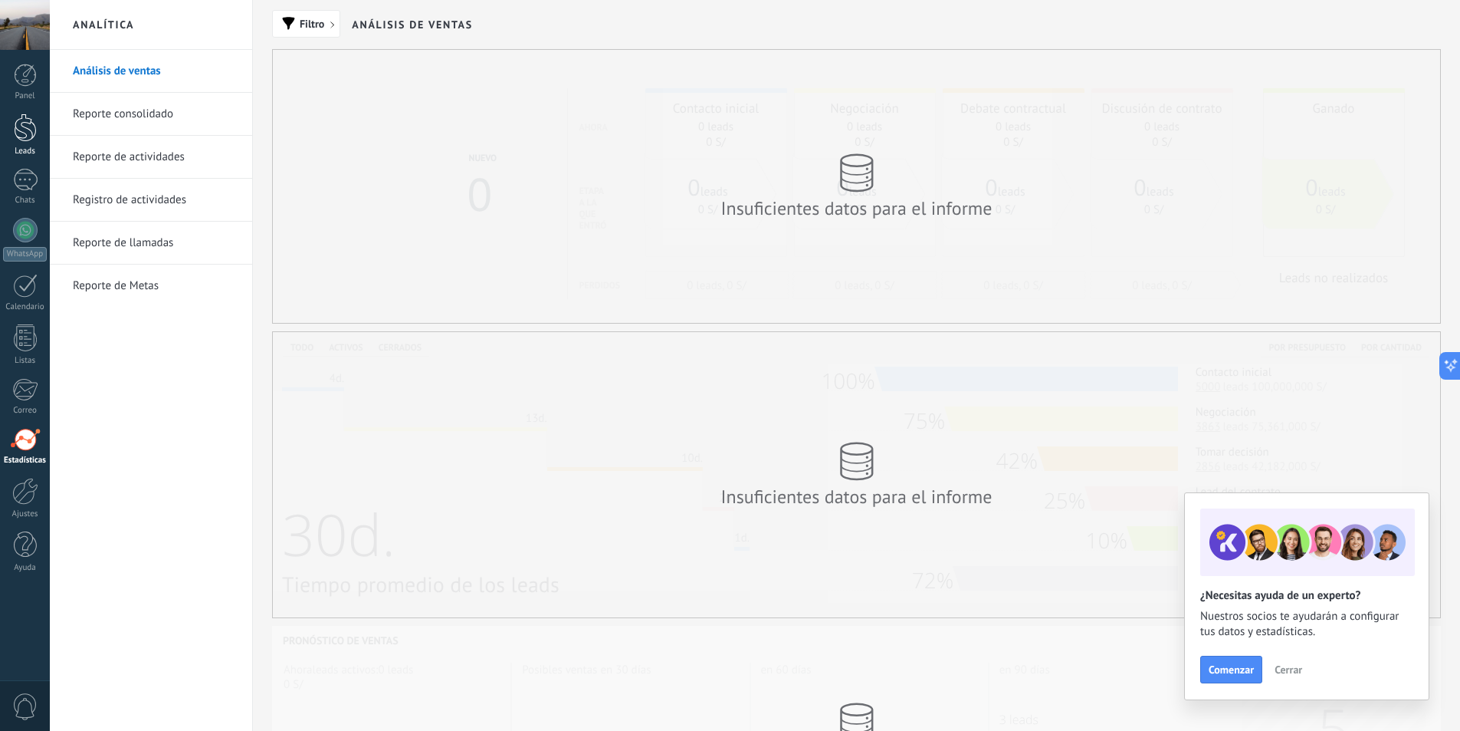
click at [30, 130] on div at bounding box center [25, 127] width 23 height 28
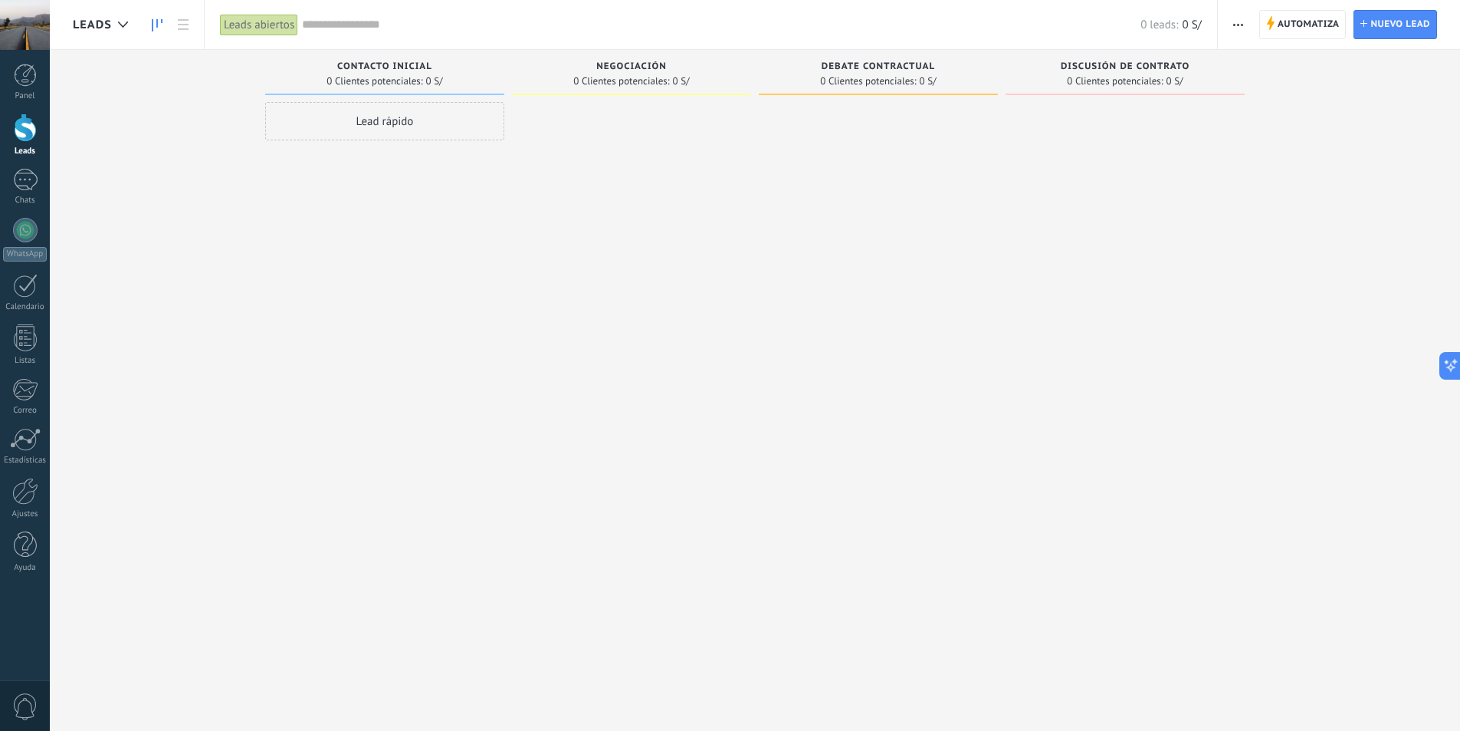
drag, startPoint x: 326, startPoint y: 110, endPoint x: 336, endPoint y: 113, distance: 10.2
click at [327, 110] on div "Lead rápido" at bounding box center [384, 121] width 239 height 38
click at [354, 330] on span "Cancelar" at bounding box center [354, 327] width 39 height 14
click at [675, 69] on div "Negociación" at bounding box center [632, 67] width 224 height 13
click at [179, 26] on icon at bounding box center [183, 24] width 11 height 11
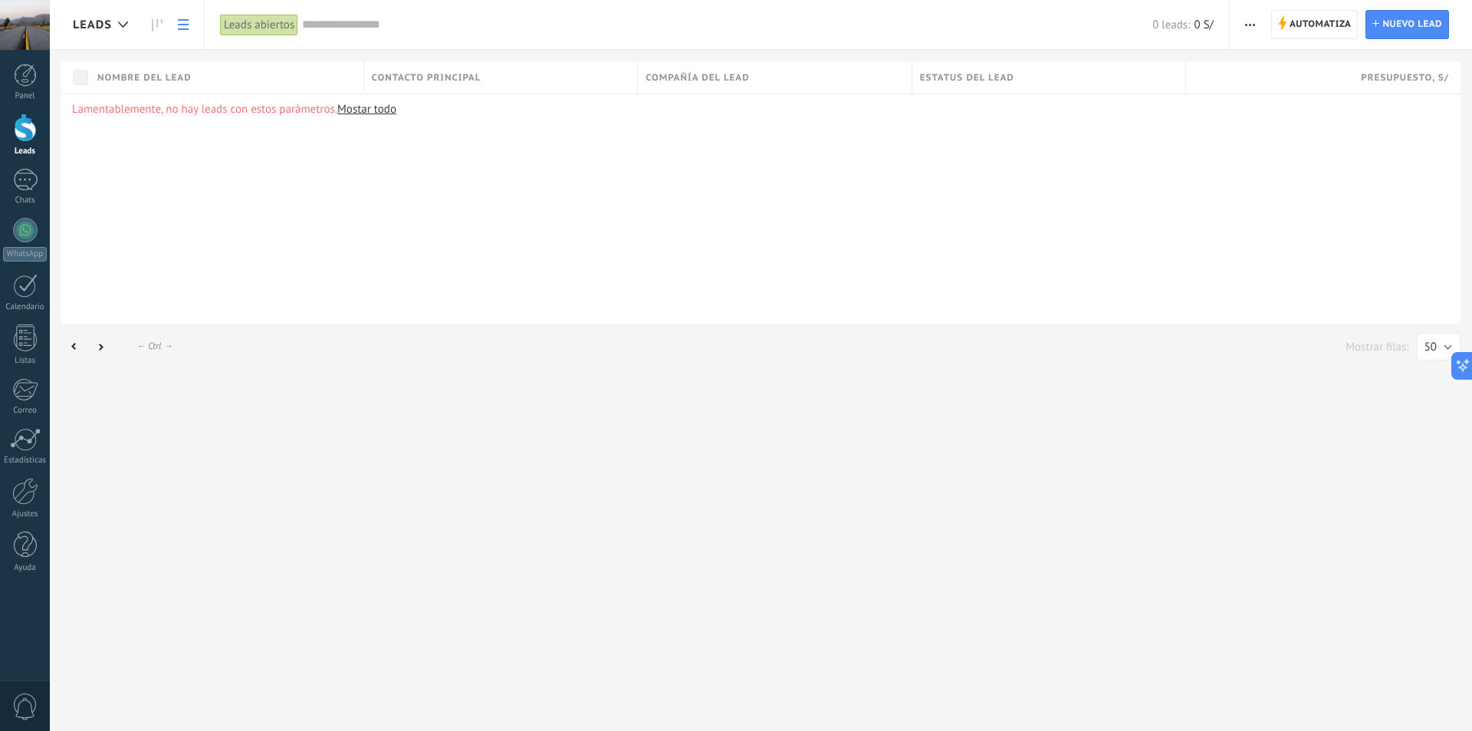
click at [180, 26] on icon at bounding box center [183, 24] width 11 height 11
click at [126, 31] on div at bounding box center [122, 25] width 25 height 30
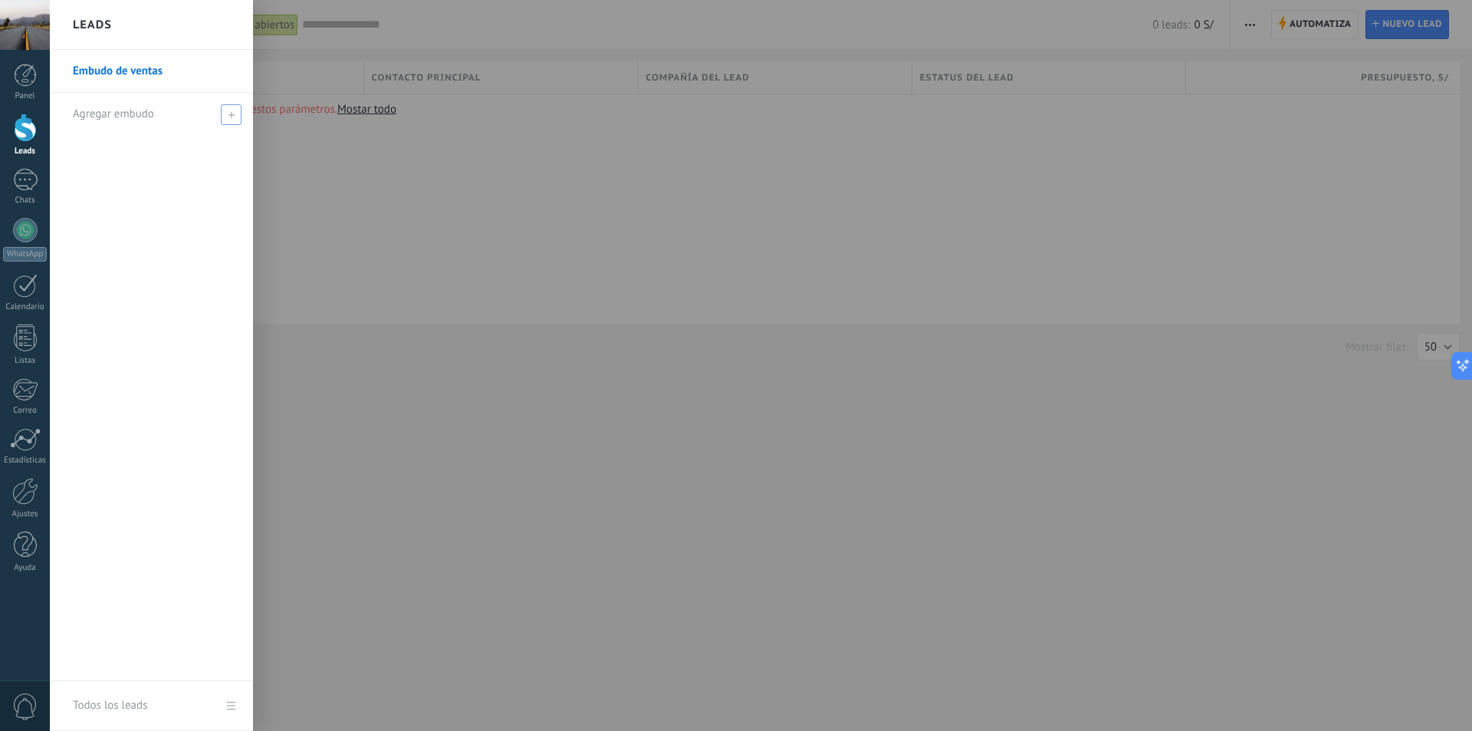
click at [126, 110] on span "Agregar embudo" at bounding box center [113, 114] width 81 height 15
click at [228, 117] on span at bounding box center [233, 114] width 14 height 11
click at [115, 73] on link "Embudo de ventas" at bounding box center [155, 71] width 165 height 43
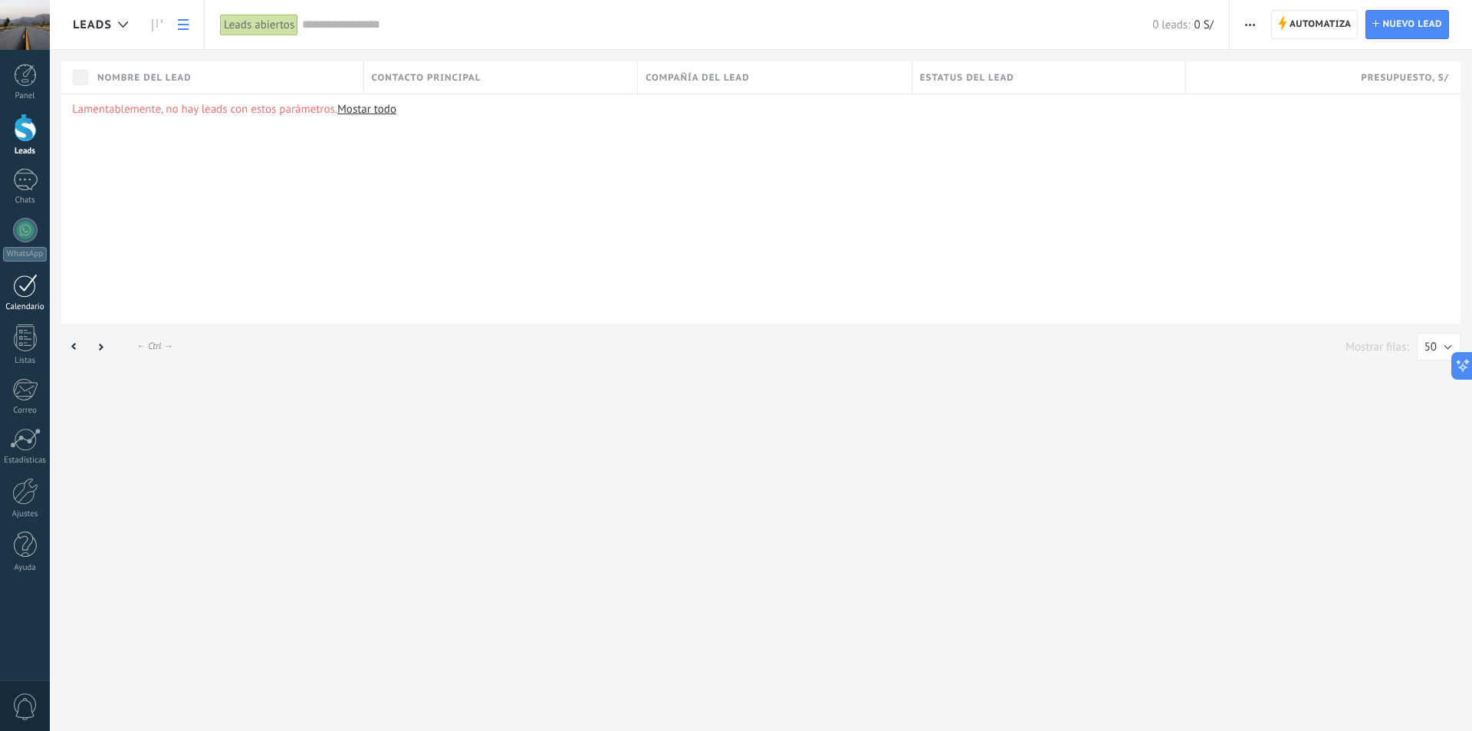
click at [19, 296] on div at bounding box center [25, 286] width 25 height 24
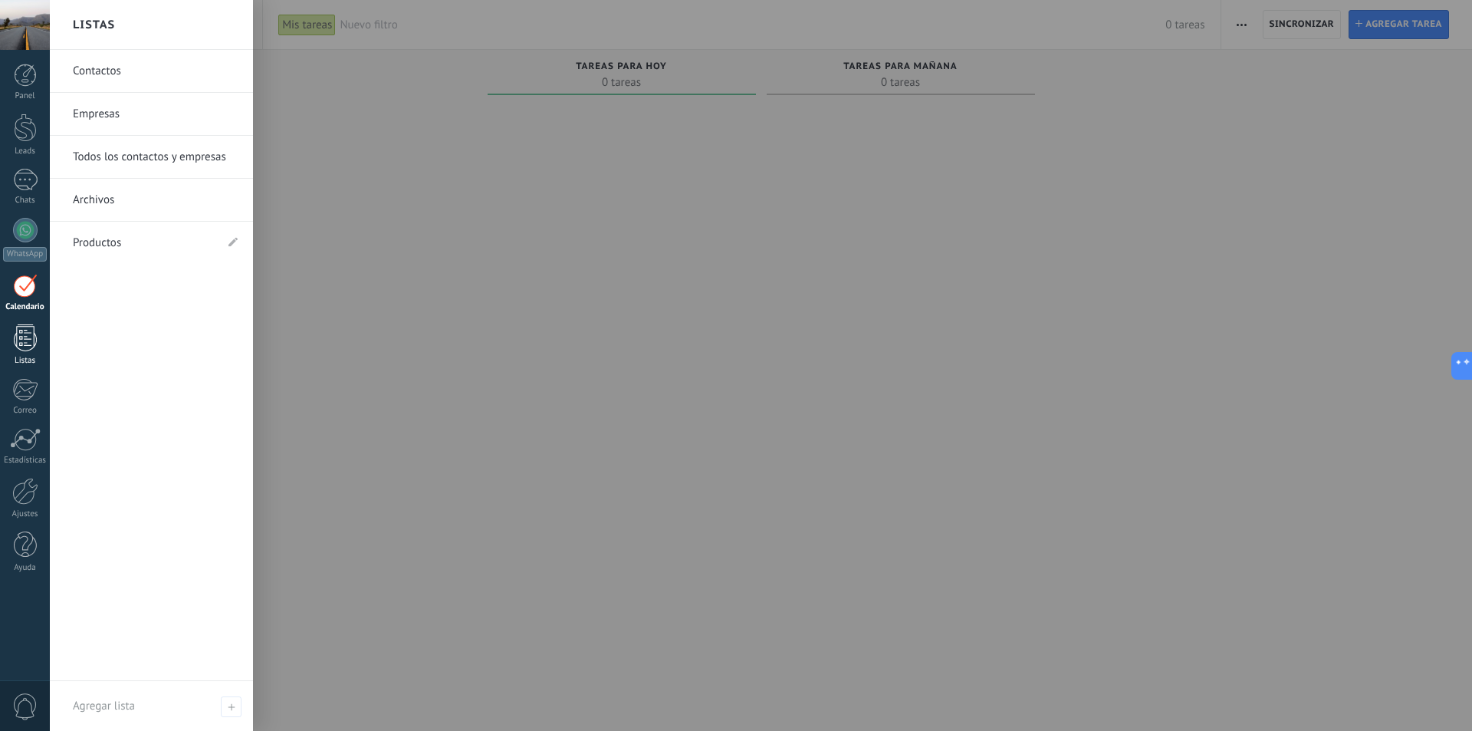
click at [31, 350] on div at bounding box center [25, 337] width 23 height 27
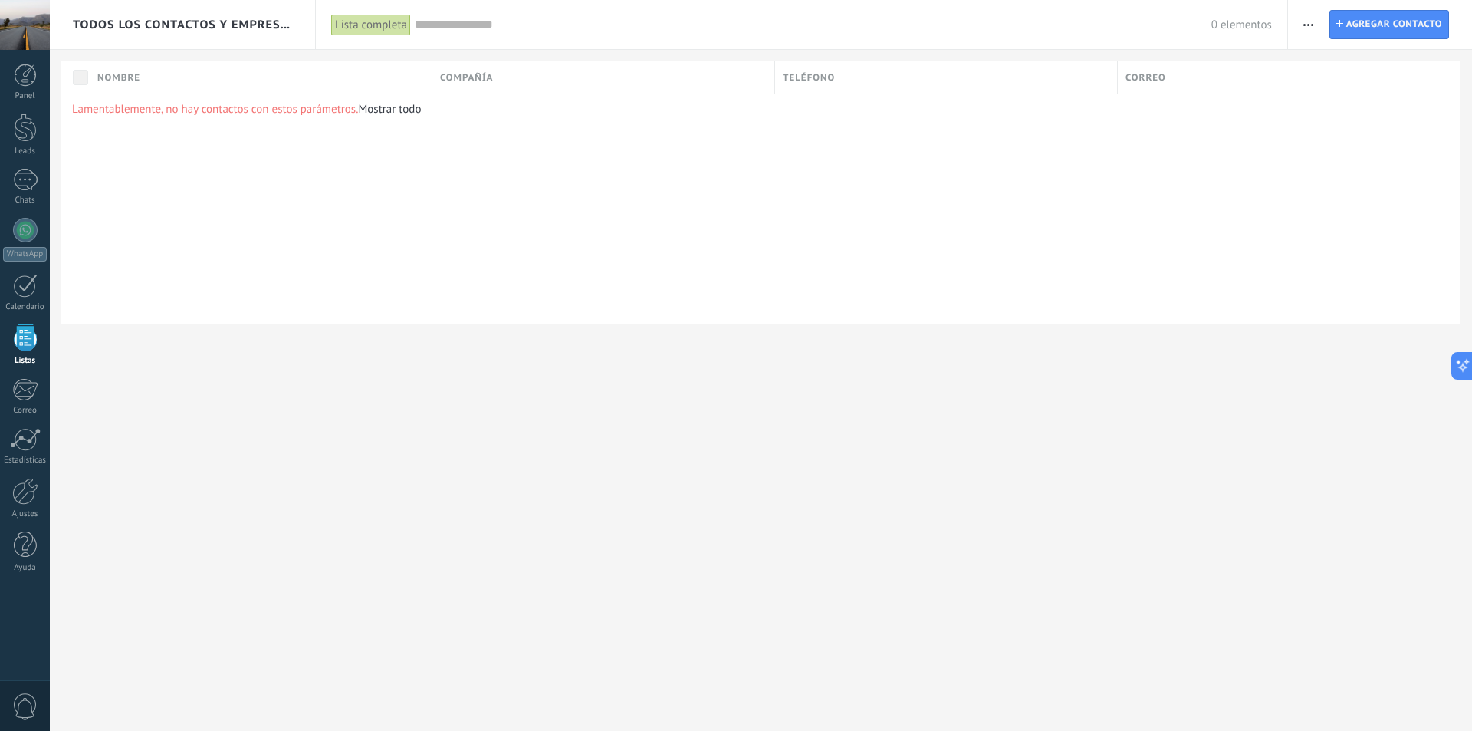
click at [57, 694] on div "Todos los contactos y empresas Lista completa Aplicar 0 elementos Lista complet…" at bounding box center [761, 365] width 1422 height 731
